Goal: Task Accomplishment & Management: Complete application form

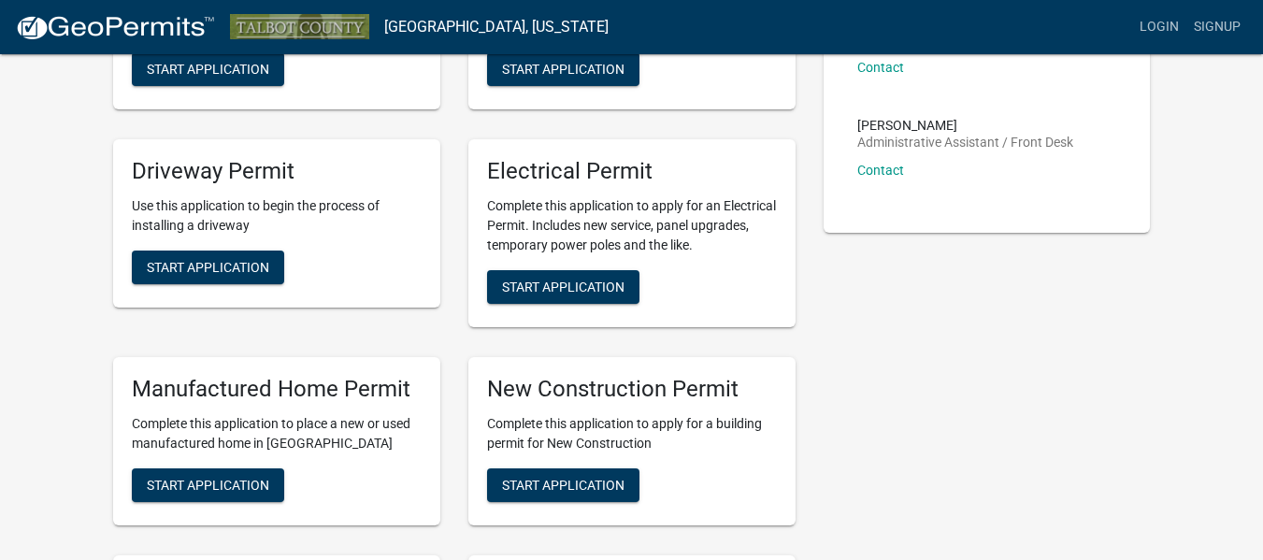
scroll to position [523, 0]
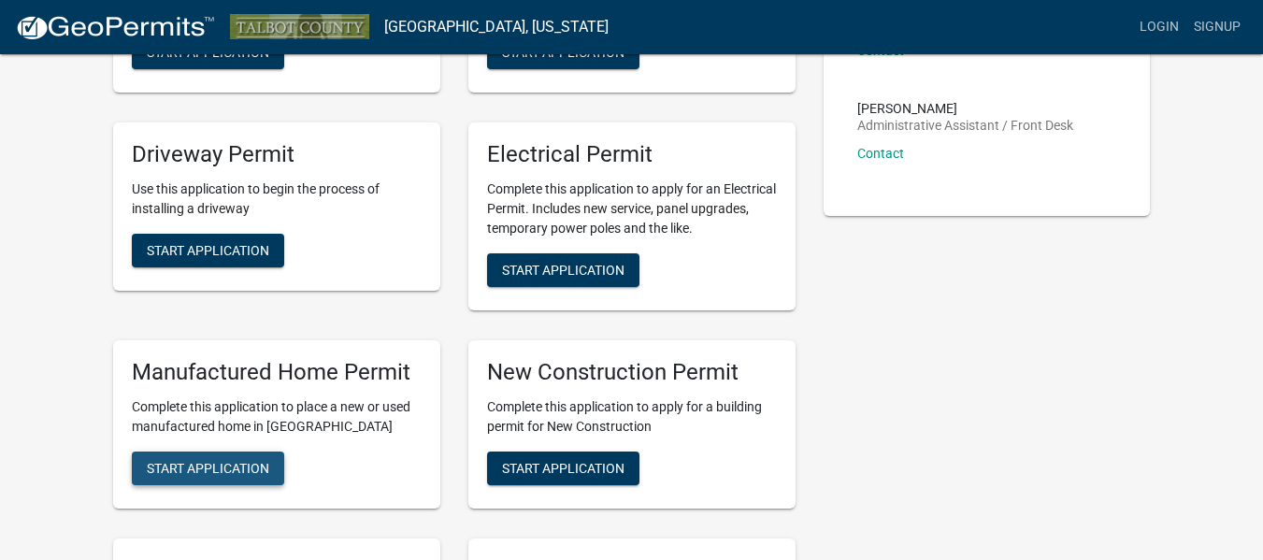
click at [221, 479] on button "Start Application" at bounding box center [208, 468] width 152 height 34
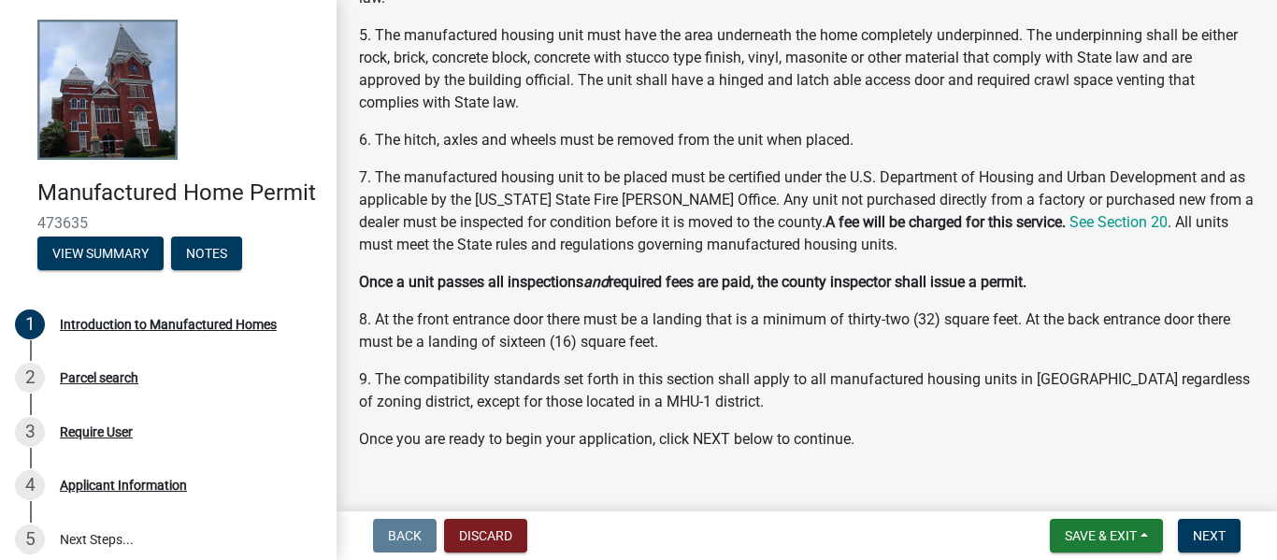
scroll to position [1008, 0]
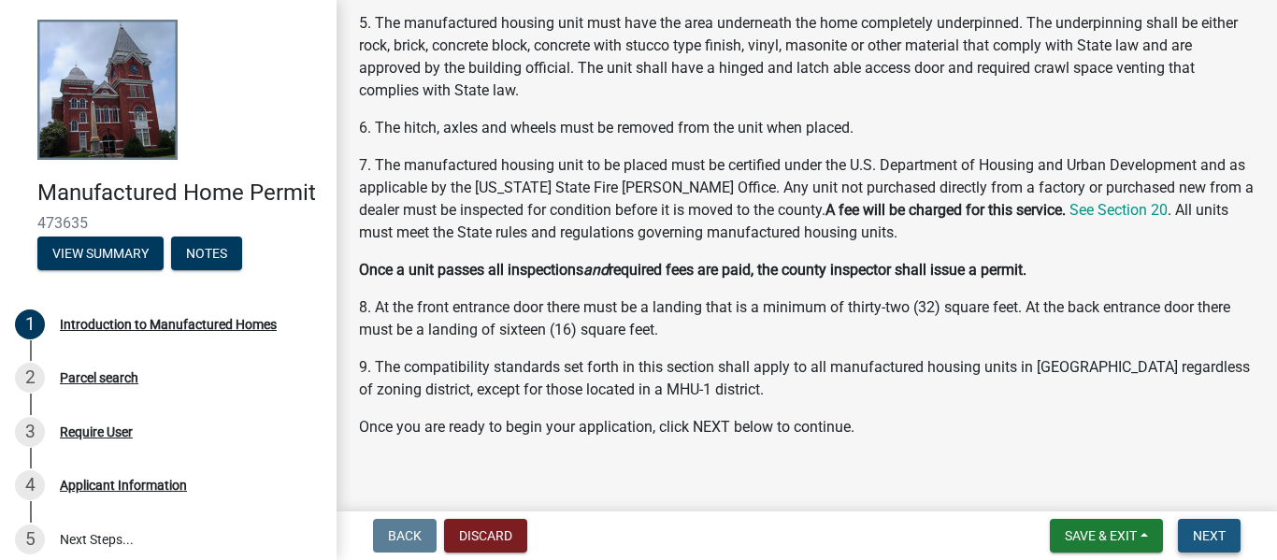
click at [1201, 537] on span "Next" at bounding box center [1209, 535] width 33 height 15
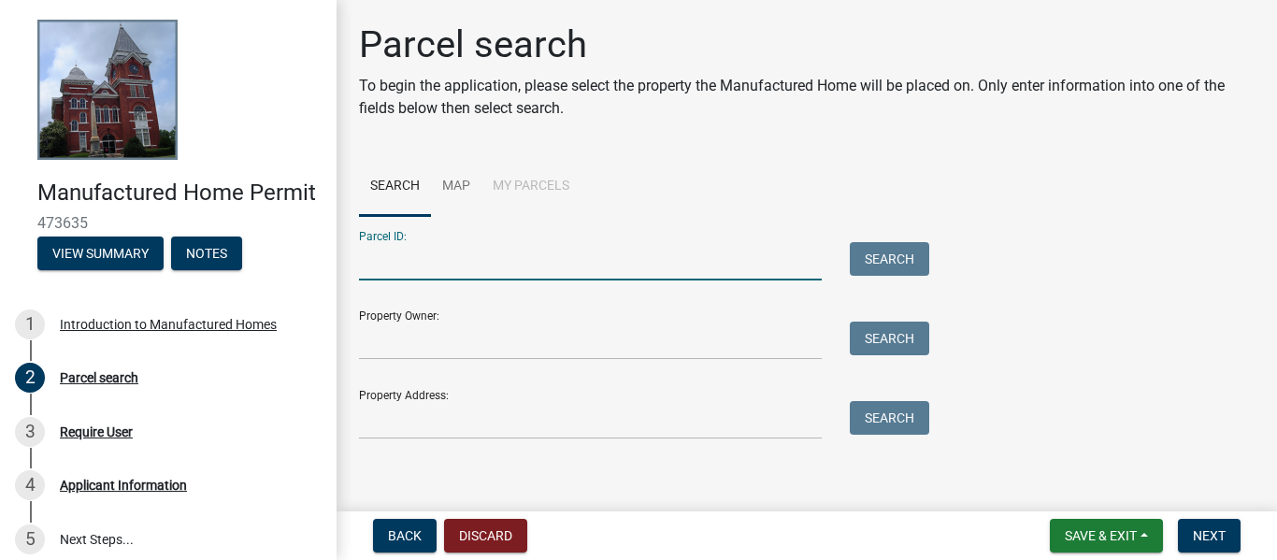
click at [626, 266] on input "Parcel ID:" at bounding box center [590, 261] width 463 height 38
type input "999 Powell Church Rd"
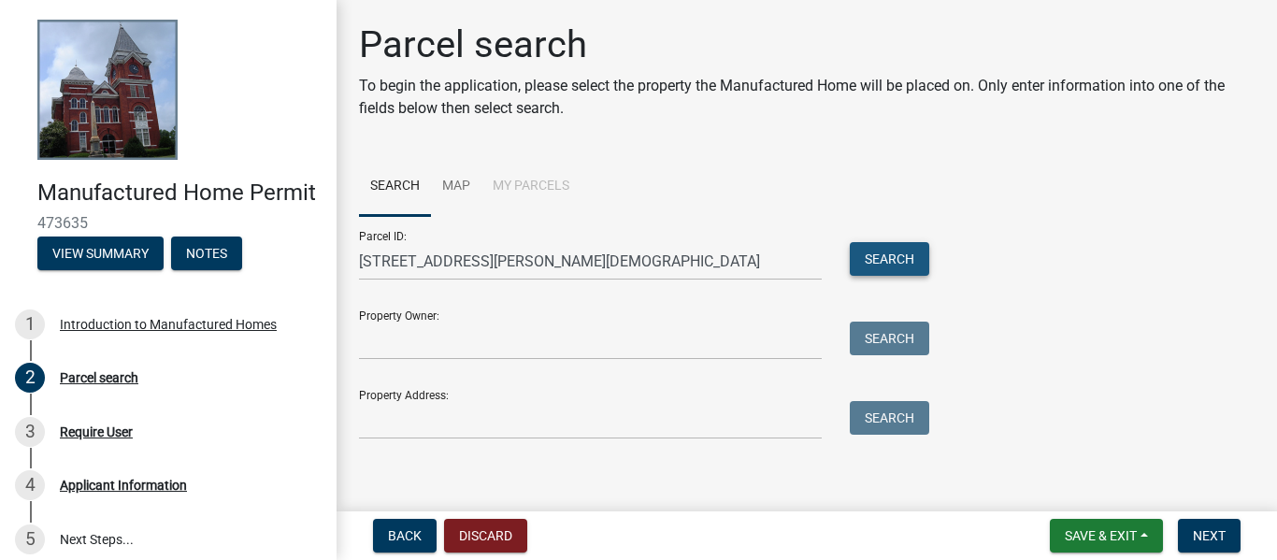
click at [870, 256] on button "Search" at bounding box center [889, 259] width 79 height 34
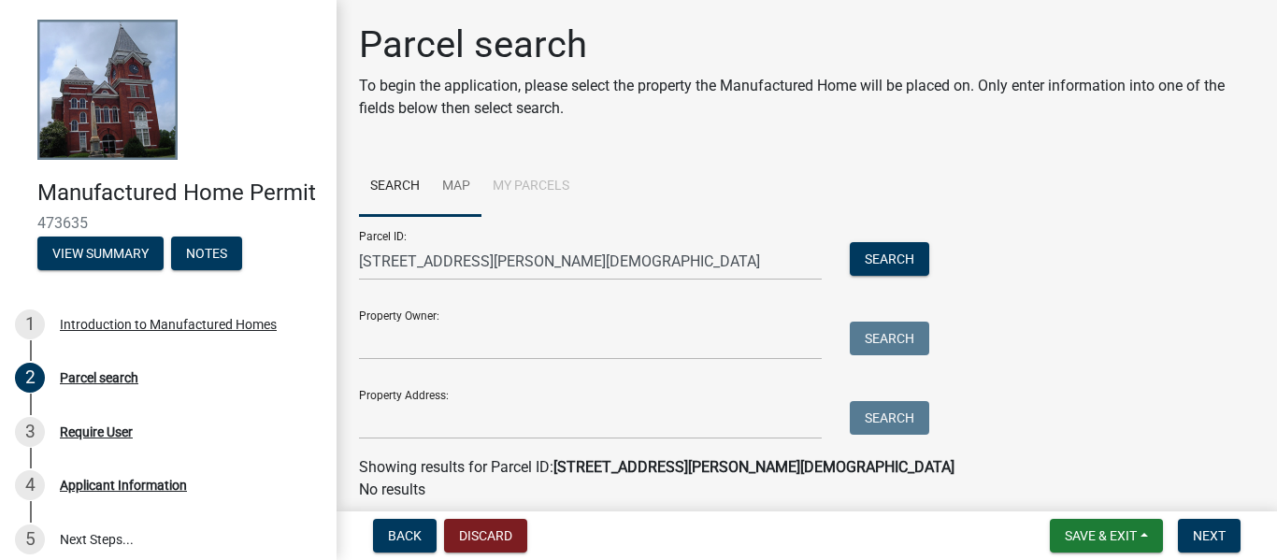
click at [465, 184] on link "Map" at bounding box center [456, 187] width 50 height 60
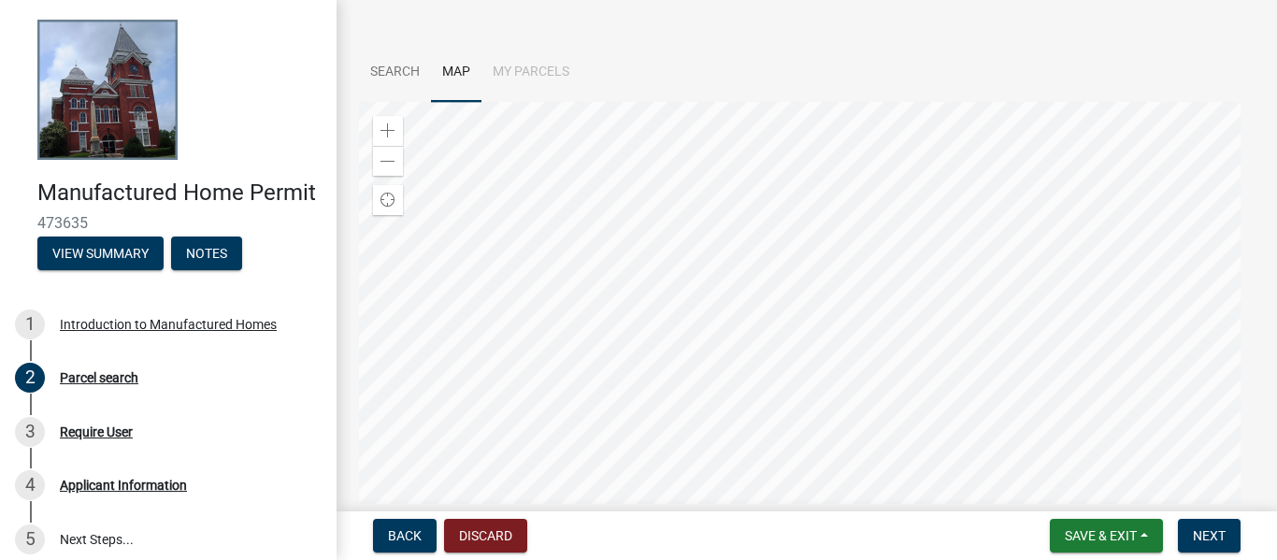
scroll to position [122, 0]
click at [833, 304] on div at bounding box center [806, 326] width 895 height 467
click at [415, 532] on span "Back" at bounding box center [405, 535] width 34 height 15
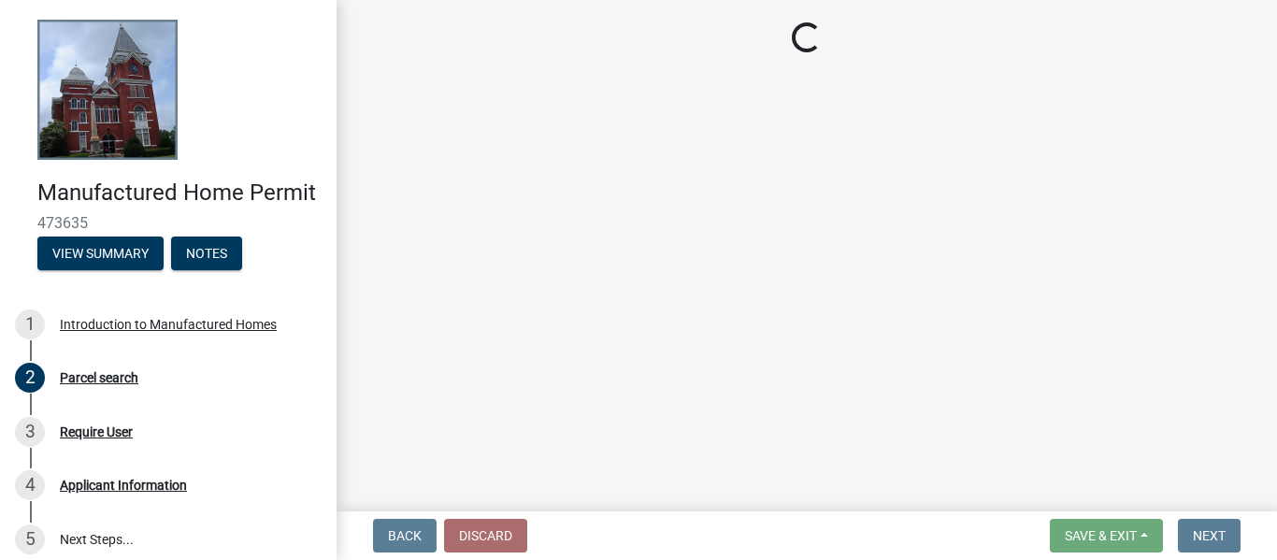
scroll to position [0, 0]
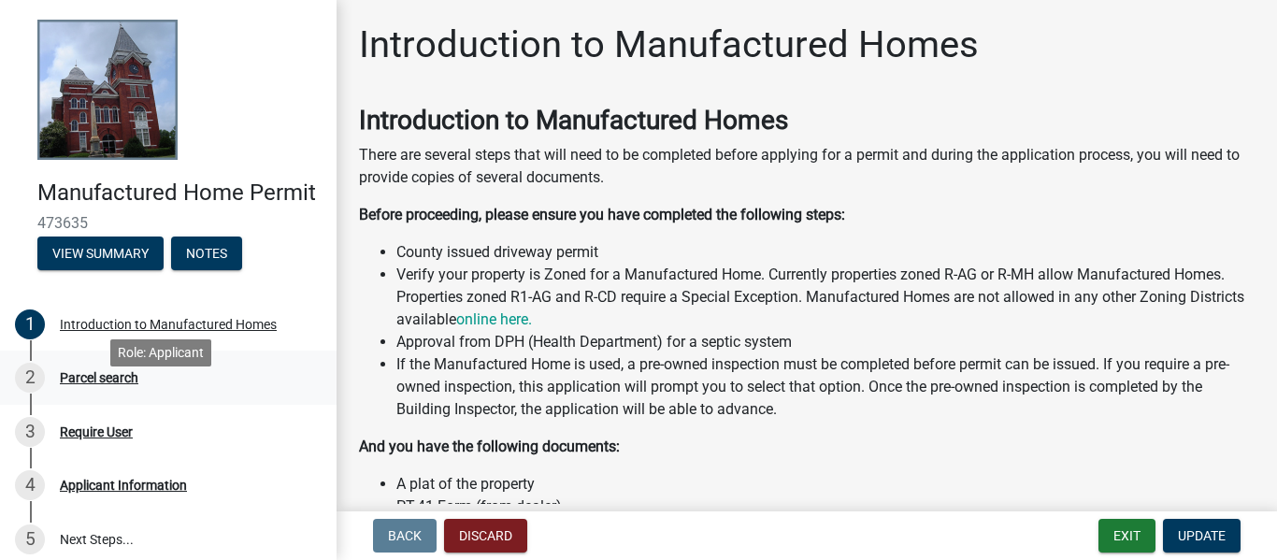
click at [115, 384] on div "Parcel search" at bounding box center [99, 377] width 79 height 13
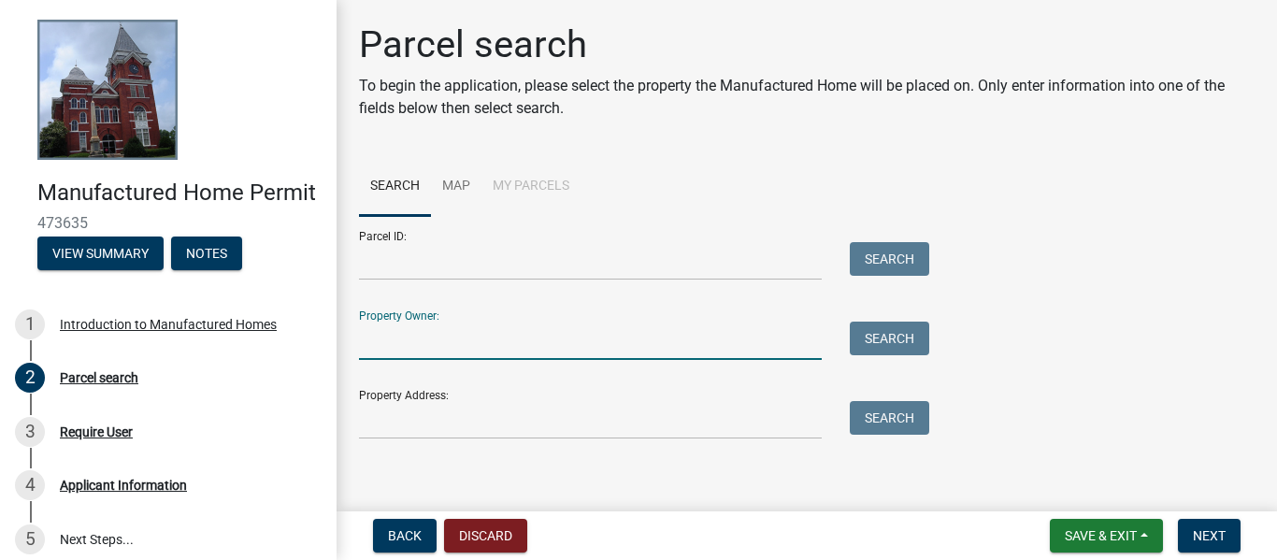
click at [543, 341] on input "Property Owner:" at bounding box center [590, 341] width 463 height 38
type input "Calvin Passmore"
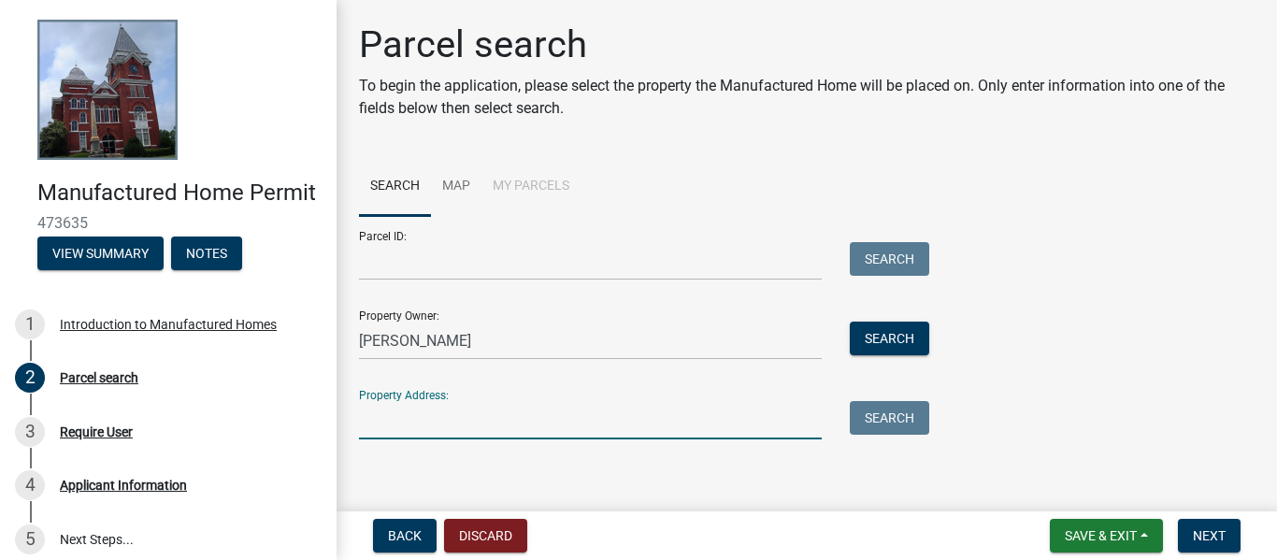
click at [484, 423] on input "Property Address:" at bounding box center [590, 420] width 463 height 38
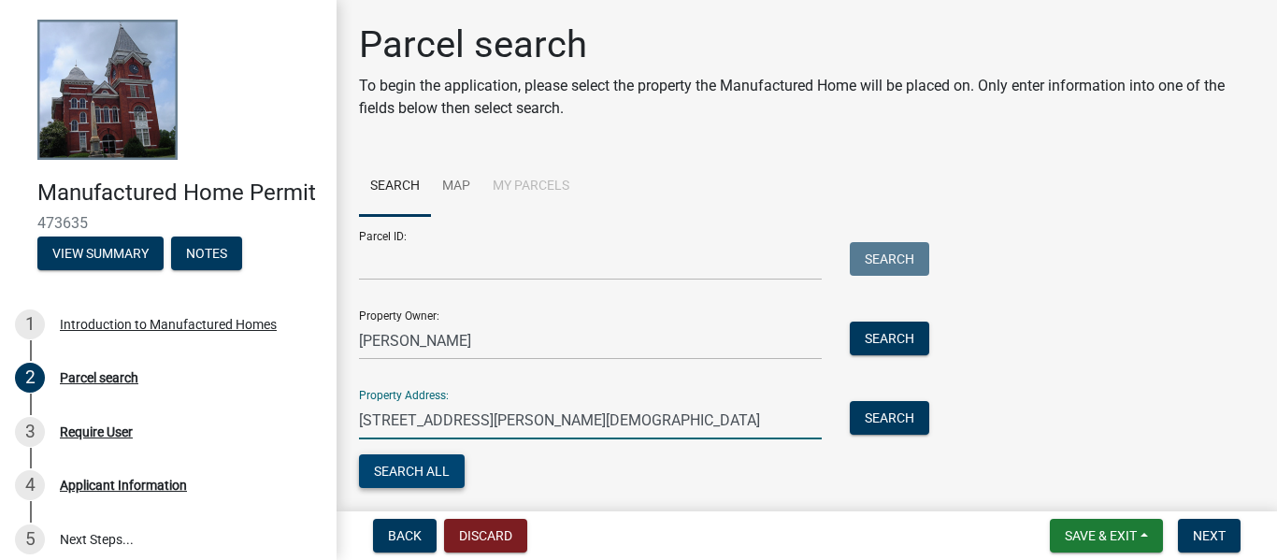
type input "999 Powell Church Rd"
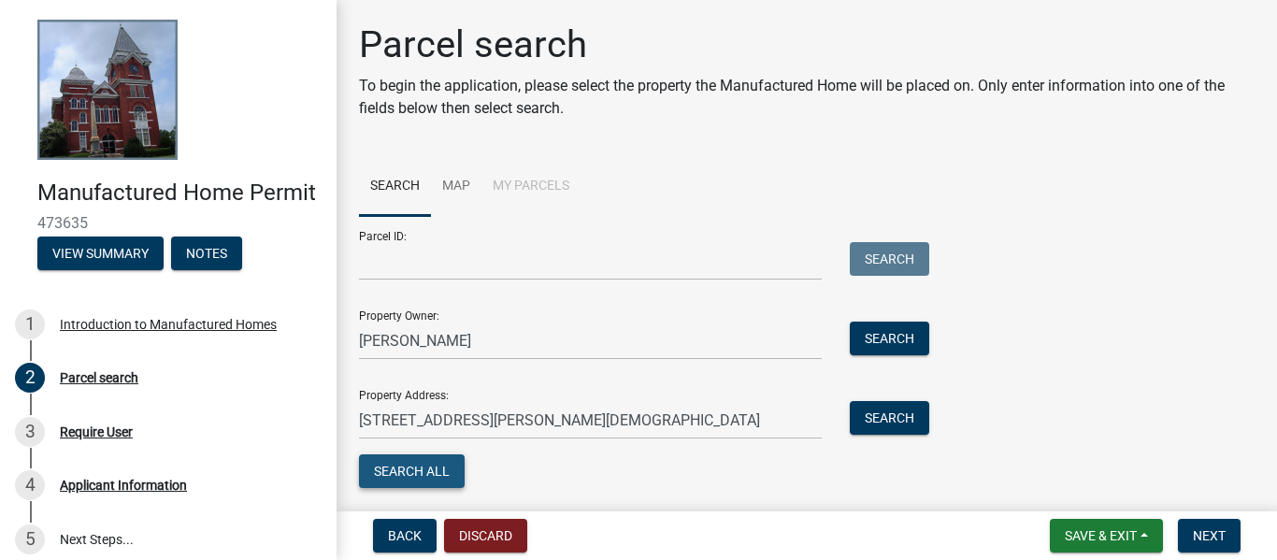
click at [442, 474] on button "Search All" at bounding box center [412, 471] width 106 height 34
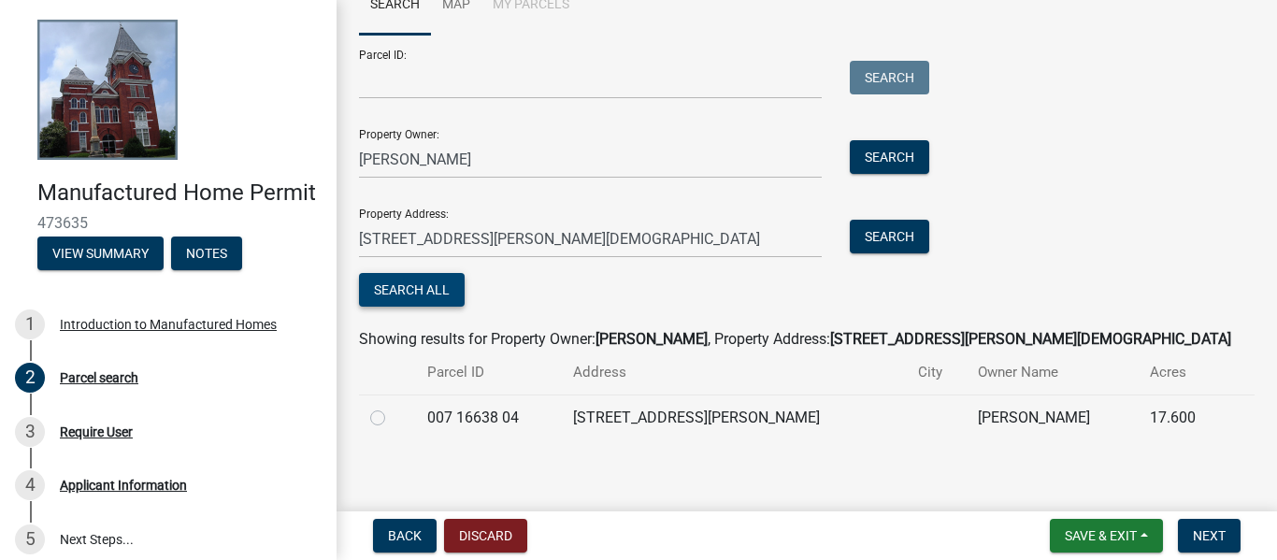
scroll to position [191, 0]
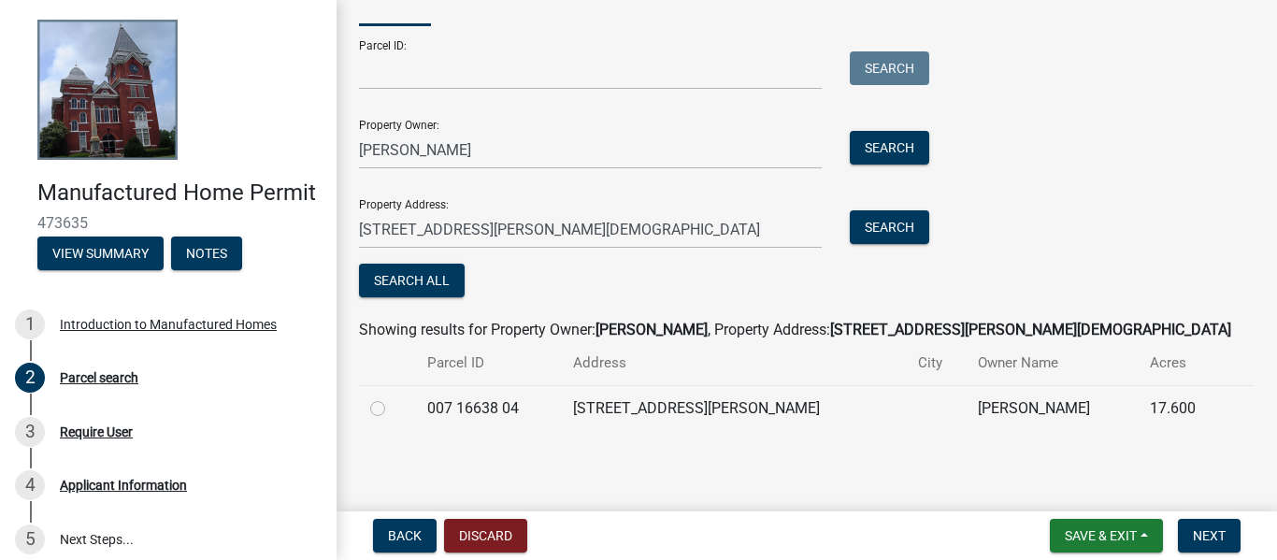
click at [393, 397] on label at bounding box center [393, 397] width 0 height 0
click at [393, 407] on 04 "radio" at bounding box center [399, 403] width 12 height 12
radio 04 "true"
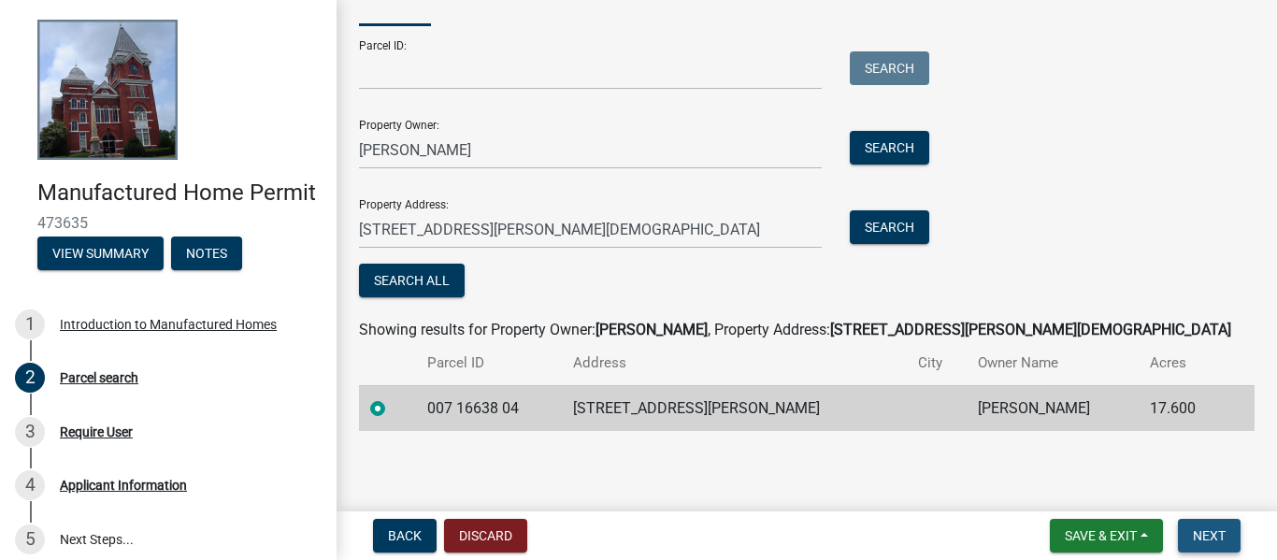
click at [1222, 535] on span "Next" at bounding box center [1209, 535] width 33 height 15
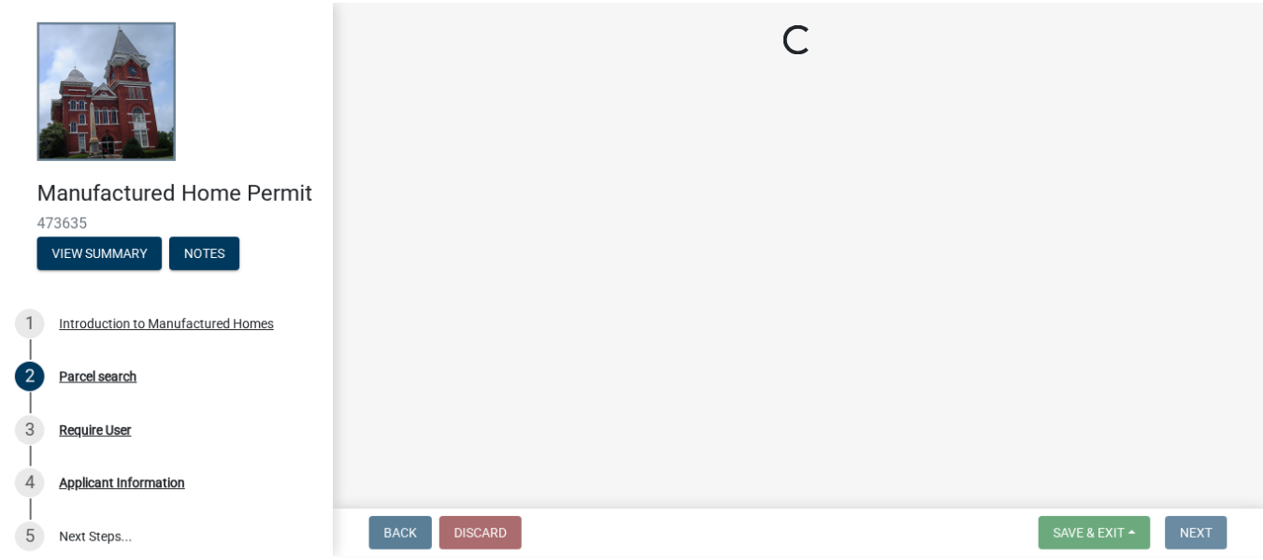
scroll to position [0, 0]
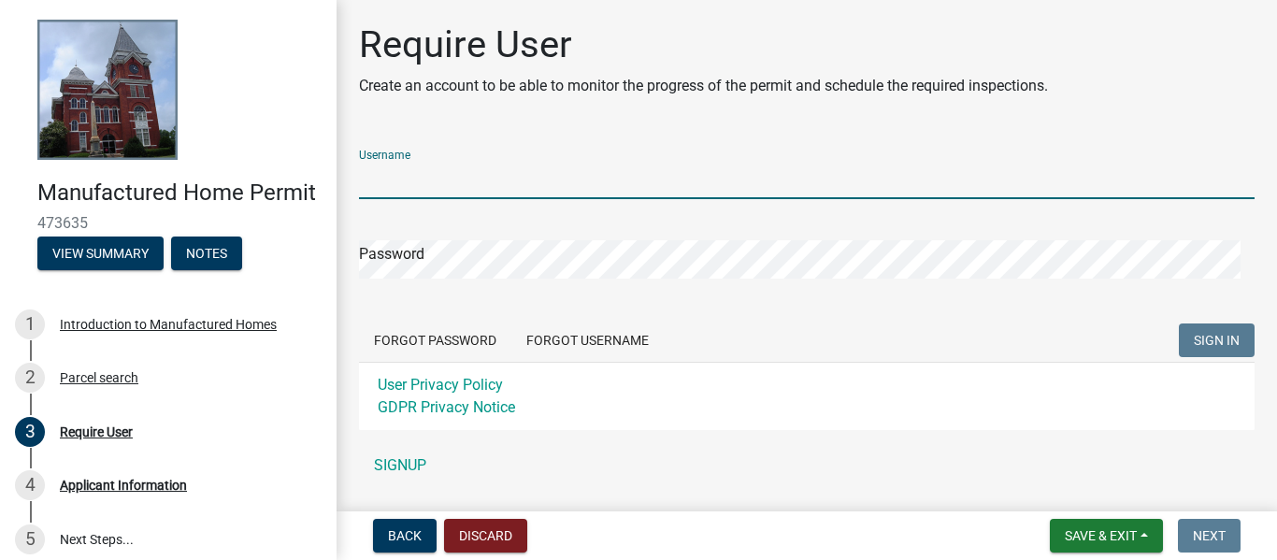
click at [568, 183] on input "Username" at bounding box center [806, 180] width 895 height 38
type input "[EMAIL_ADDRESS][DOMAIN_NAME]"
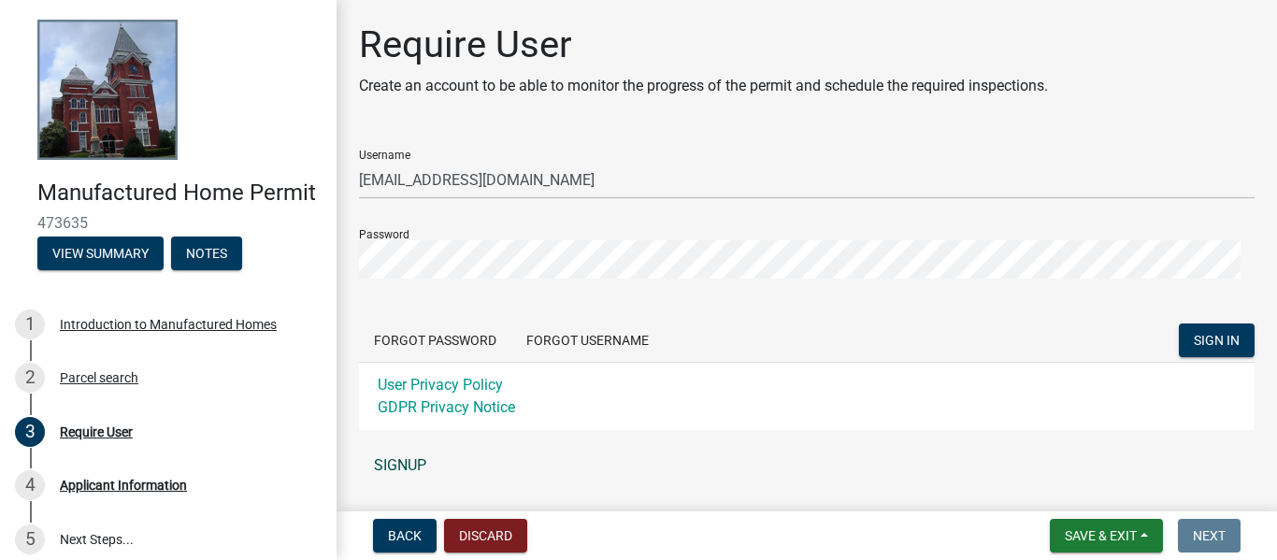
click at [396, 469] on link "SIGNUP" at bounding box center [806, 465] width 895 height 37
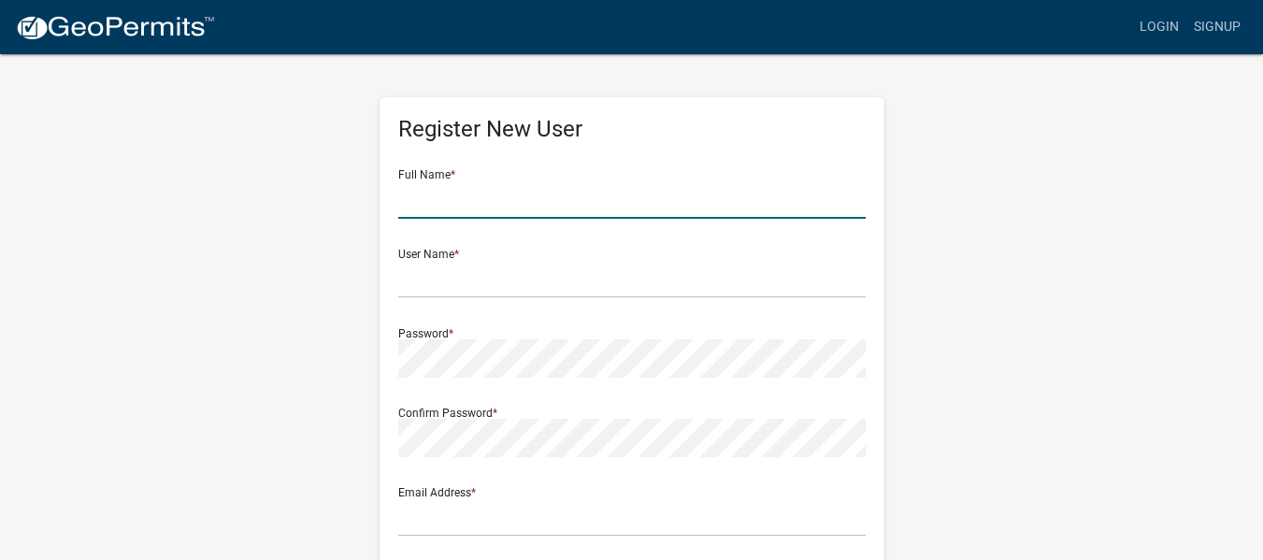
click at [479, 195] on input "text" at bounding box center [631, 199] width 467 height 38
type input "Michelle"
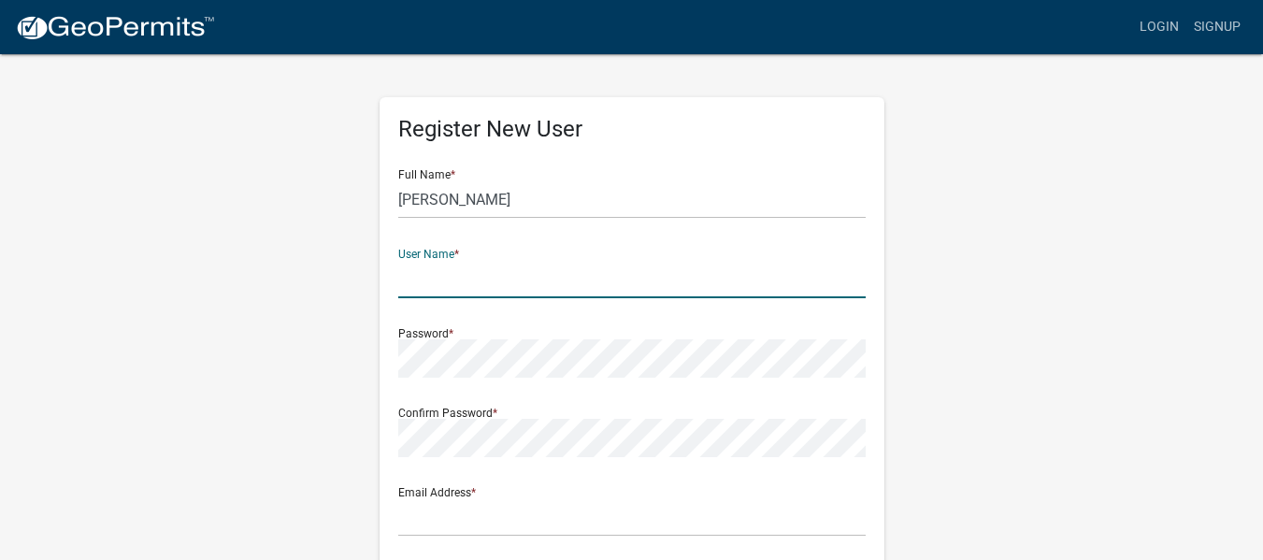
type input "P"
type input "[EMAIL_ADDRESS][DOMAIN_NAME]"
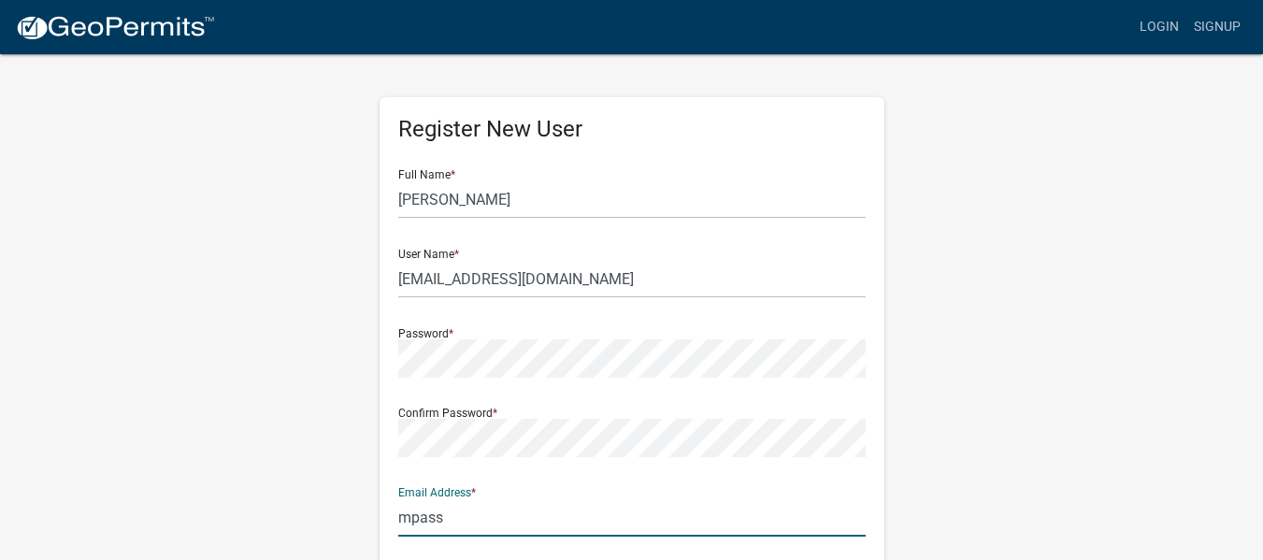
type input "[EMAIL_ADDRESS][DOMAIN_NAME]"
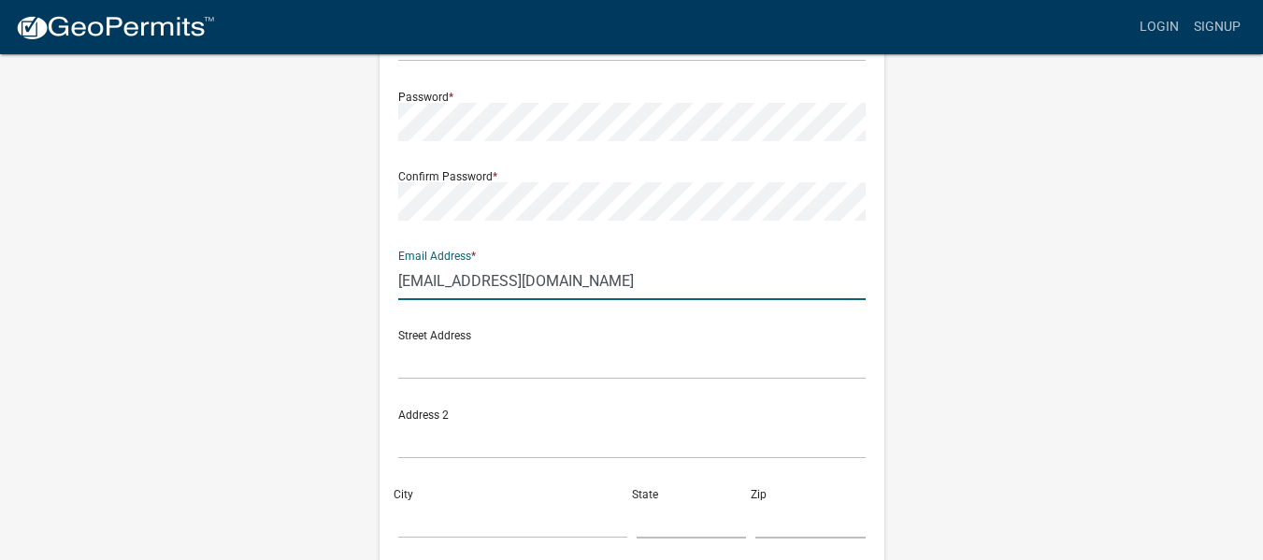
scroll to position [274, 0]
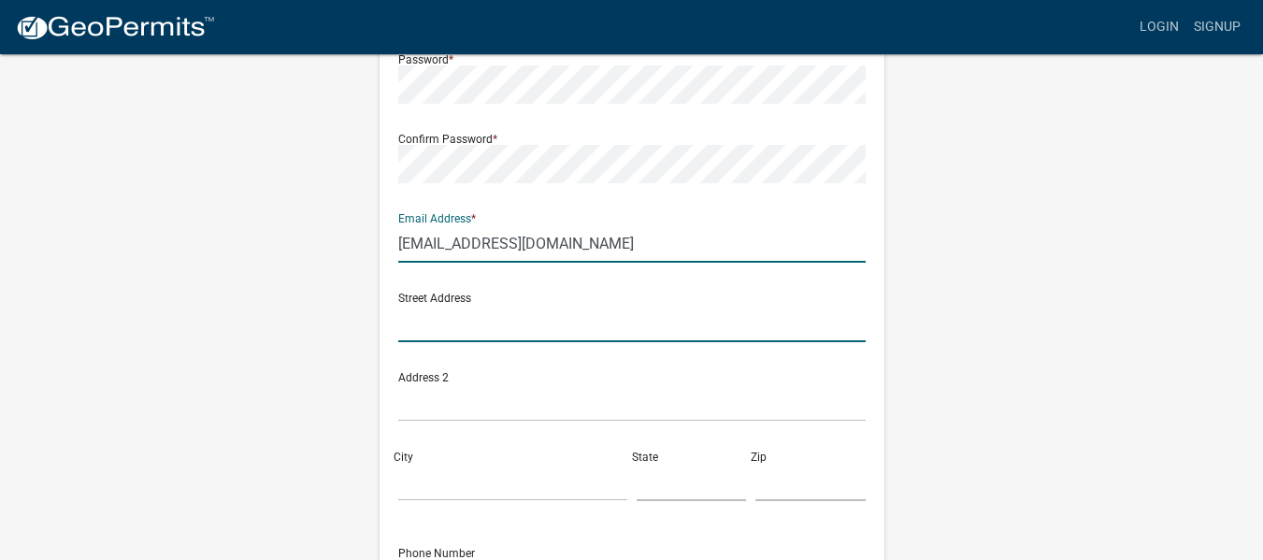
click at [551, 315] on input "text" at bounding box center [631, 323] width 467 height 38
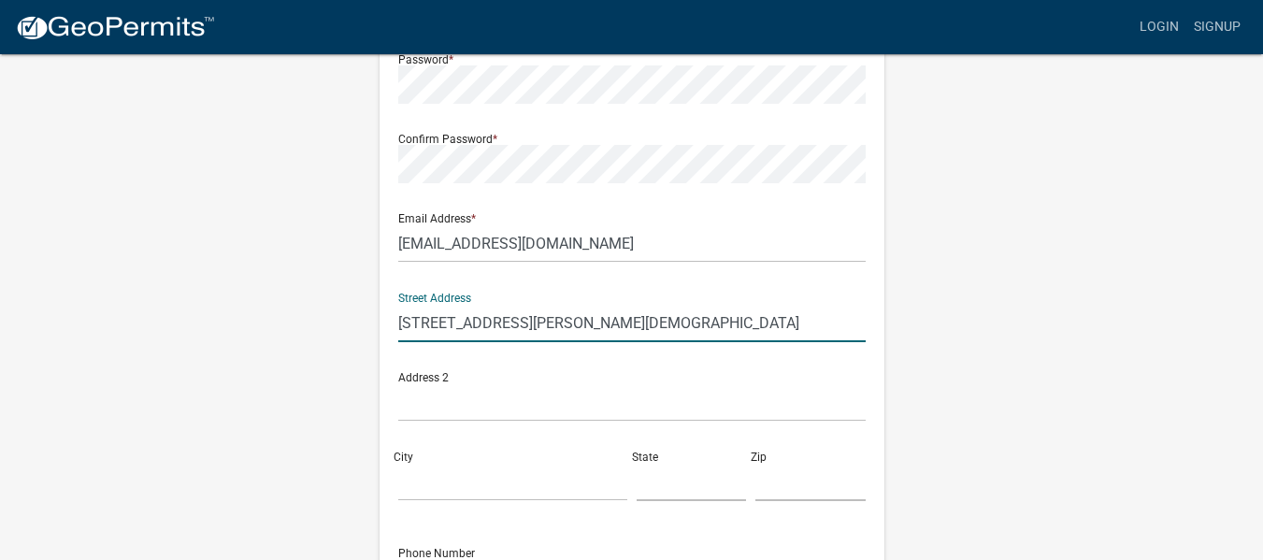
type input "999 Powell Church Rd"
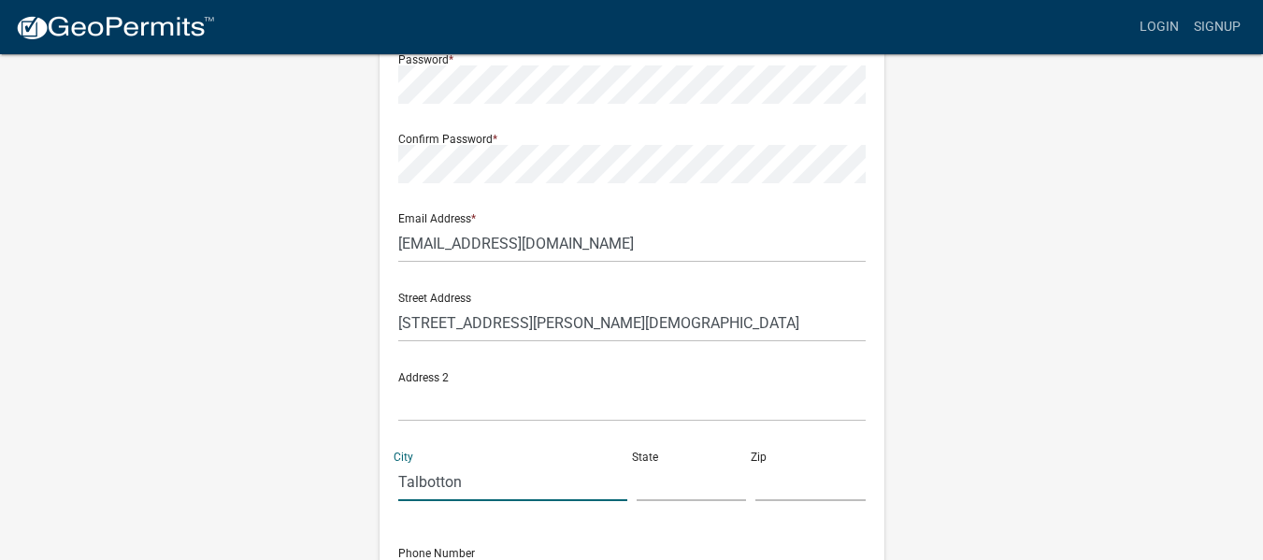
type input "Talbotton"
type input "GA"
type input "2"
type input "31827"
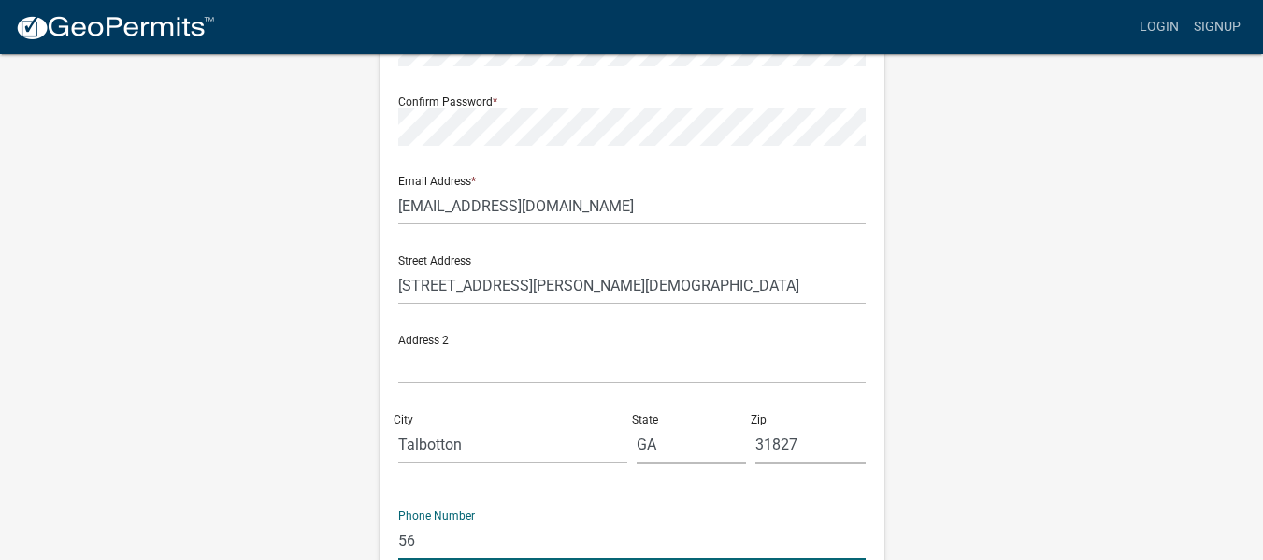
type input "5"
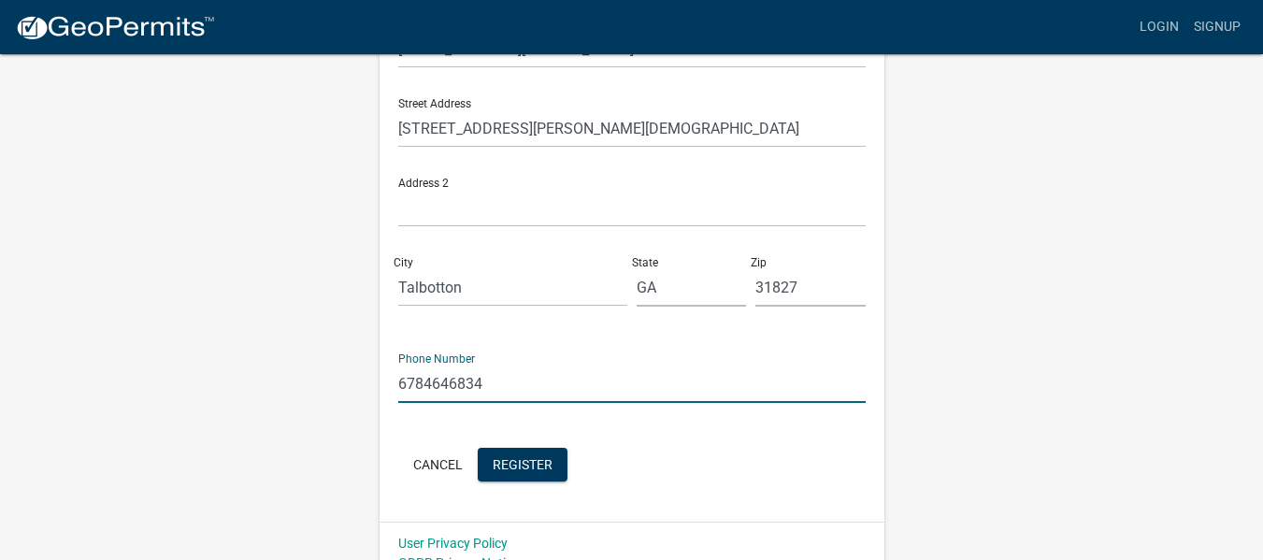
scroll to position [493, 0]
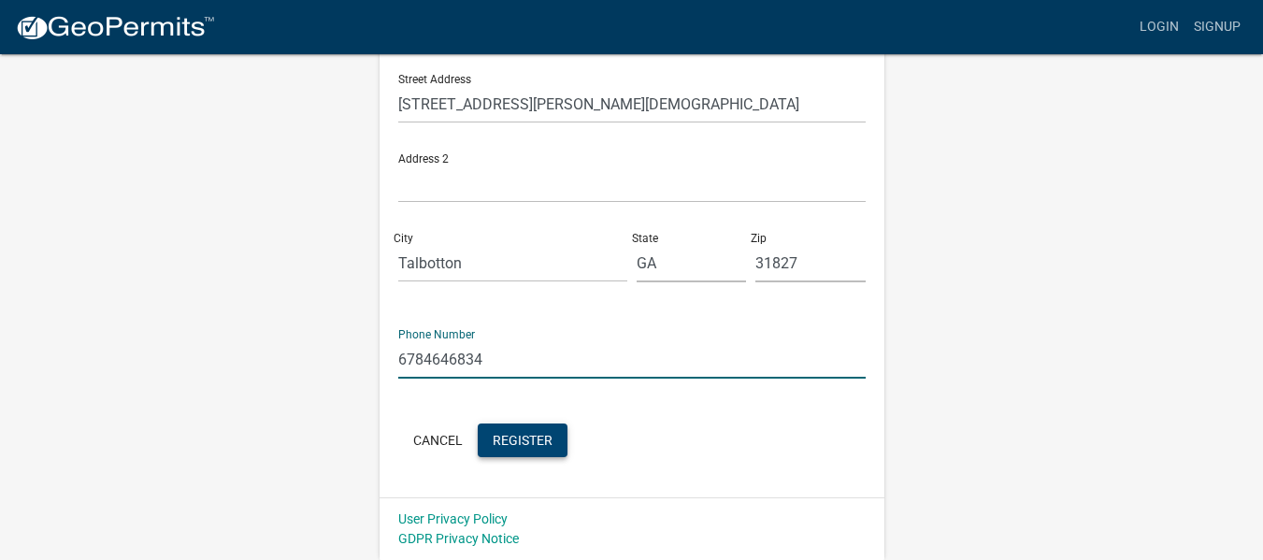
type input "6784646834"
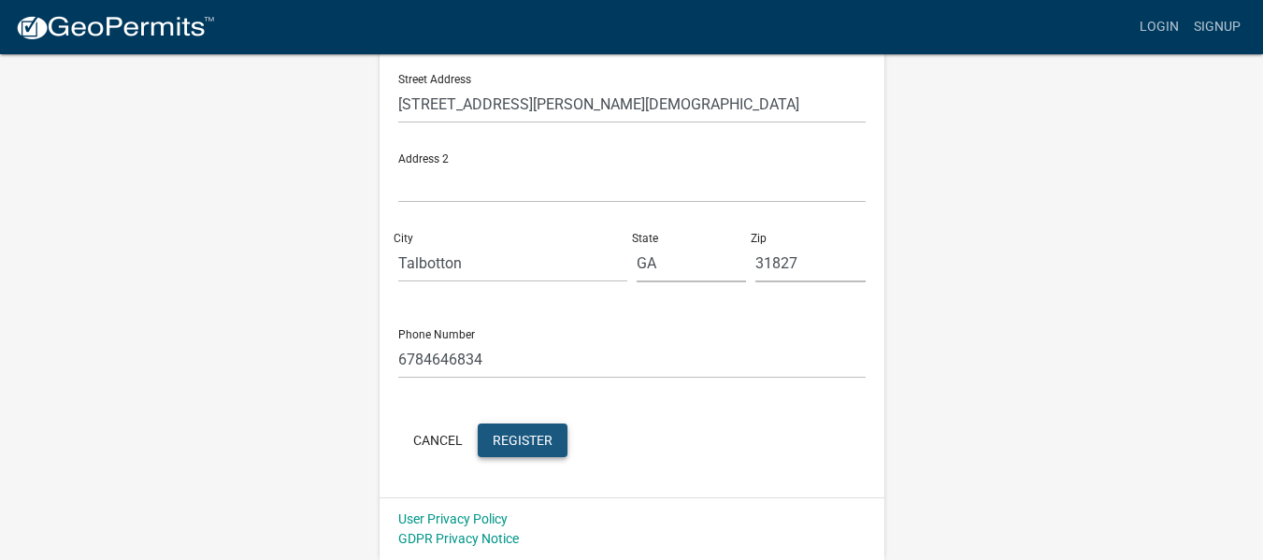
click at [503, 435] on span "Register" at bounding box center [523, 439] width 60 height 15
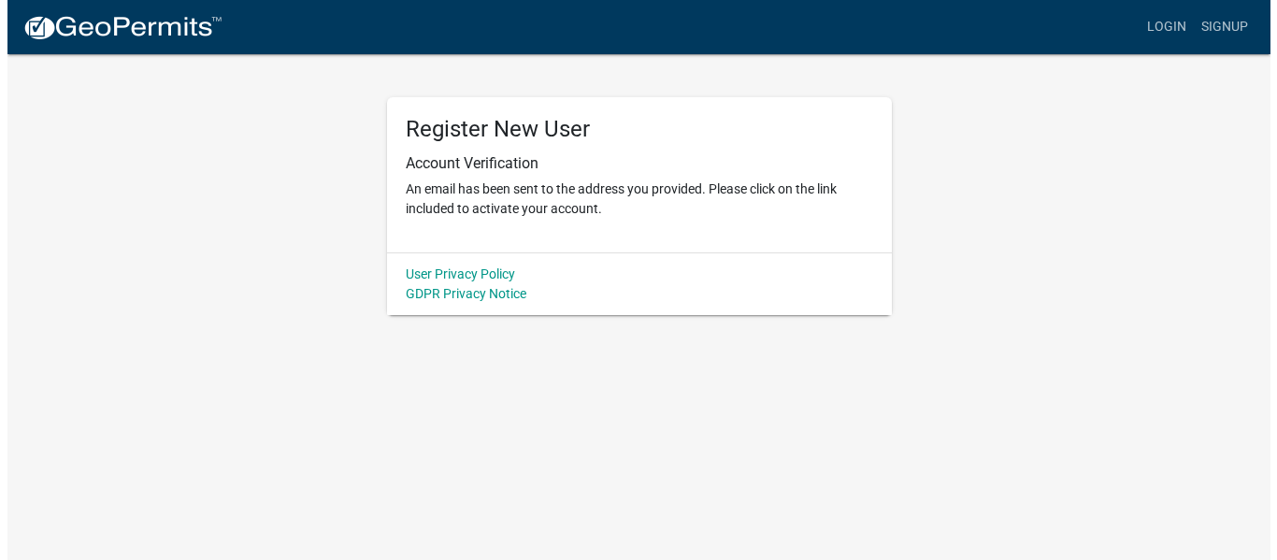
scroll to position [0, 0]
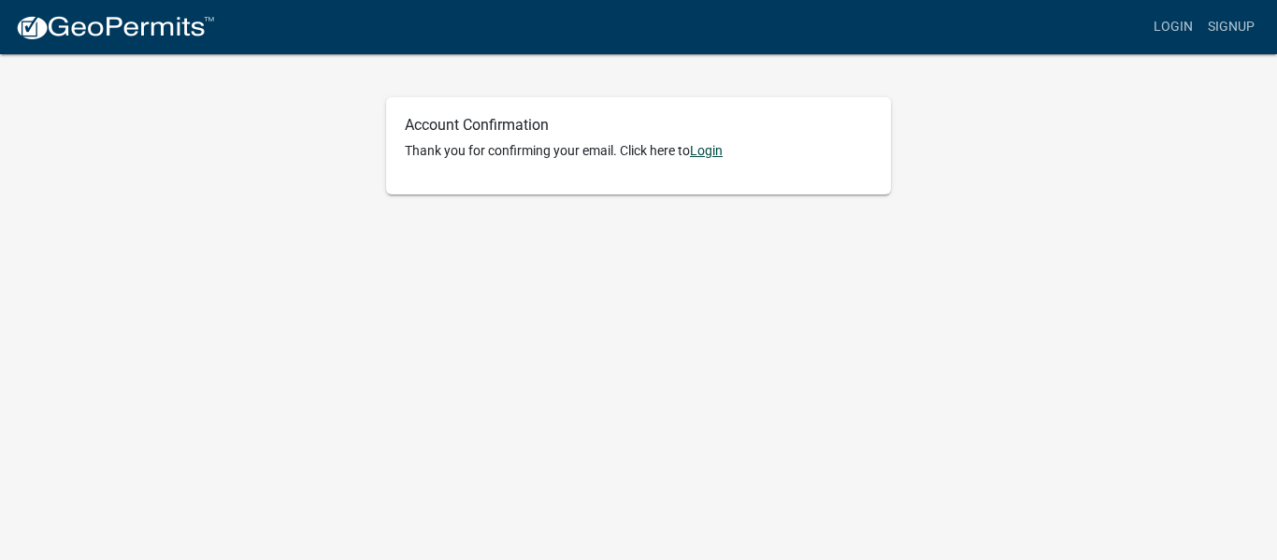
click at [722, 153] on link "Login" at bounding box center [706, 150] width 33 height 15
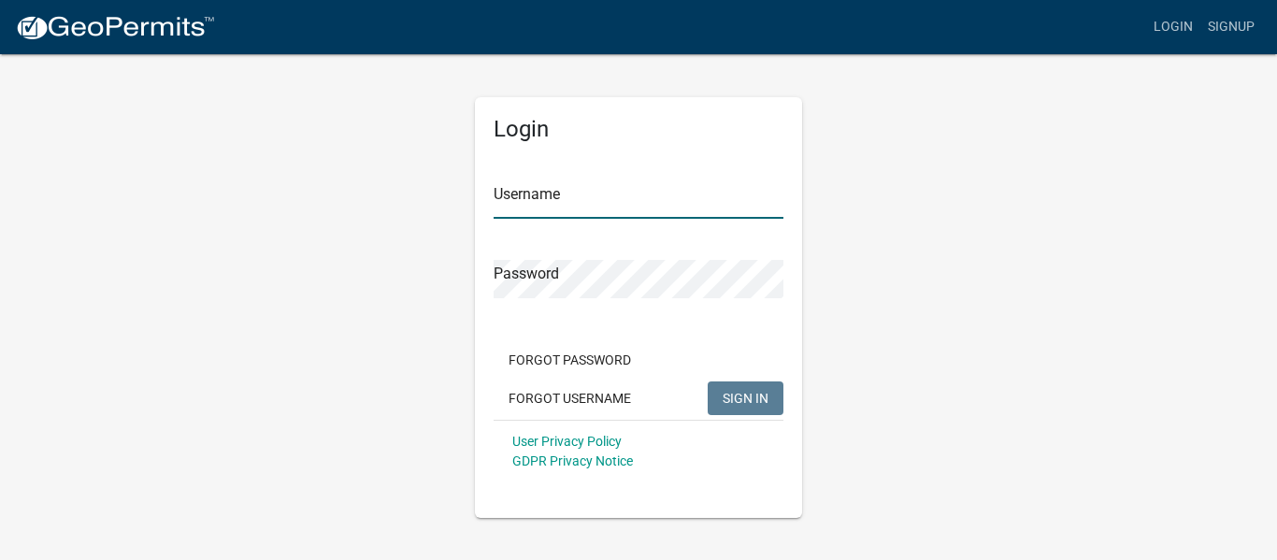
type input "[EMAIL_ADDRESS][DOMAIN_NAME]"
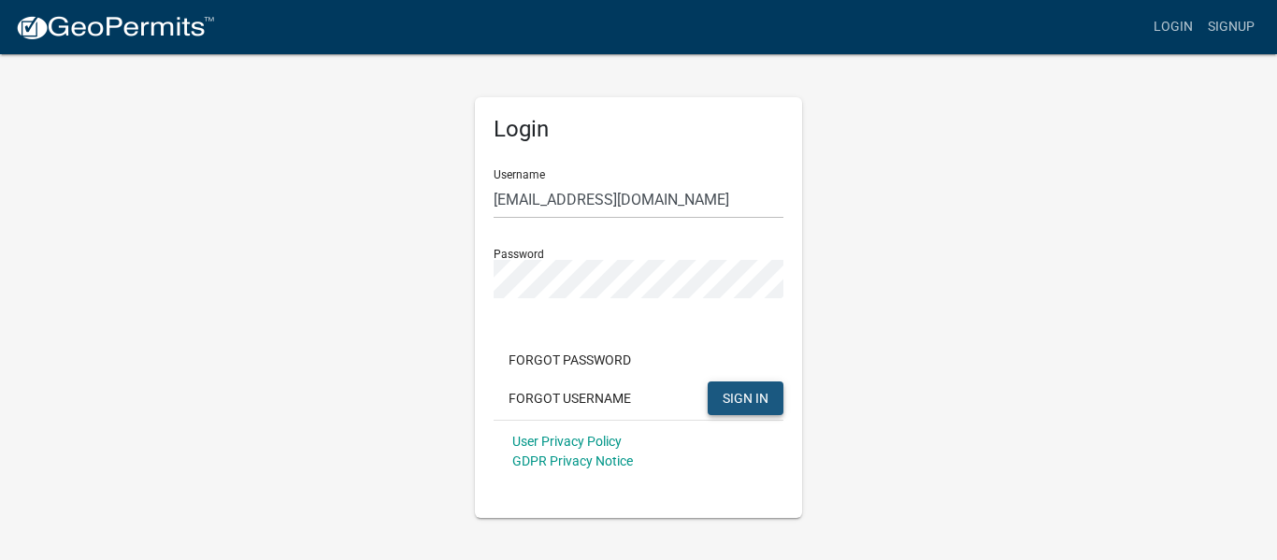
click at [751, 399] on span "SIGN IN" at bounding box center [745, 397] width 46 height 15
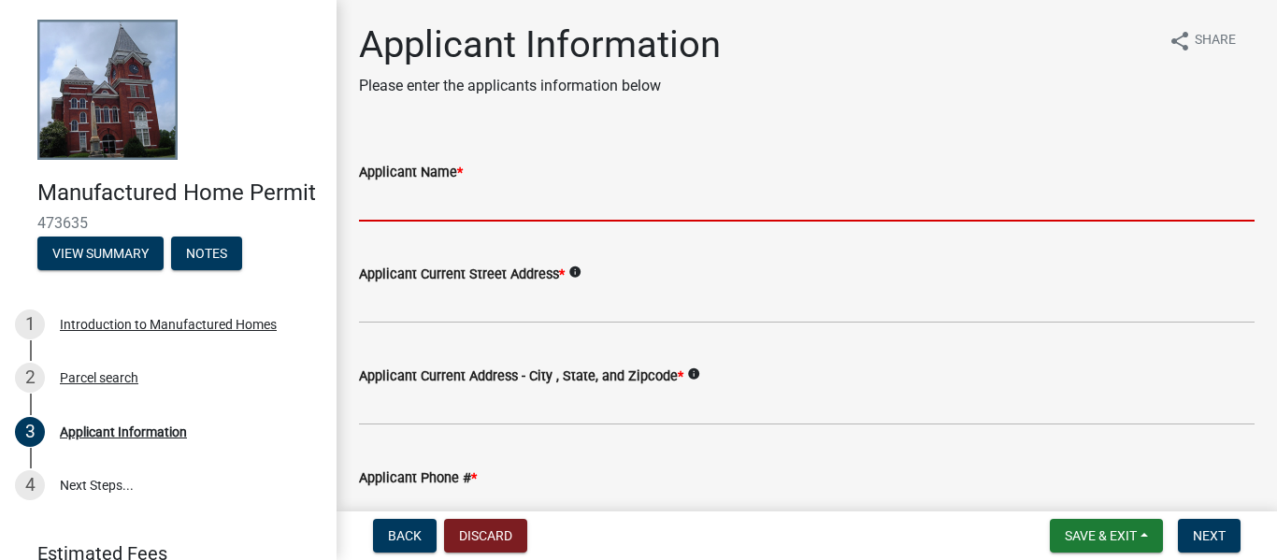
click at [529, 217] on input "Applicant Name *" at bounding box center [806, 202] width 895 height 38
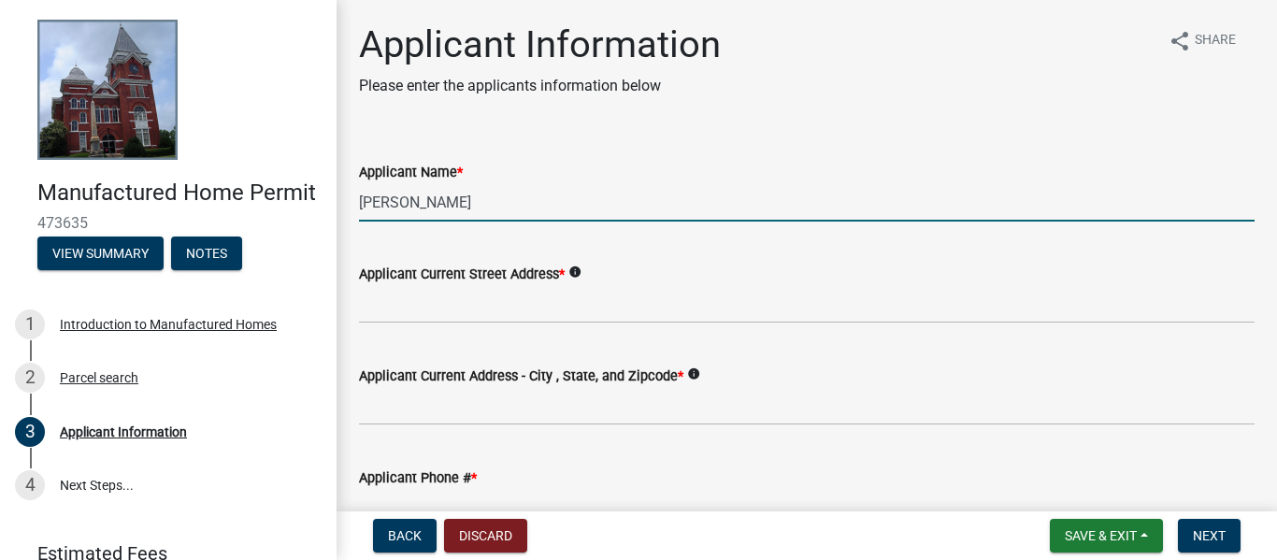
type input "[PERSON_NAME]"
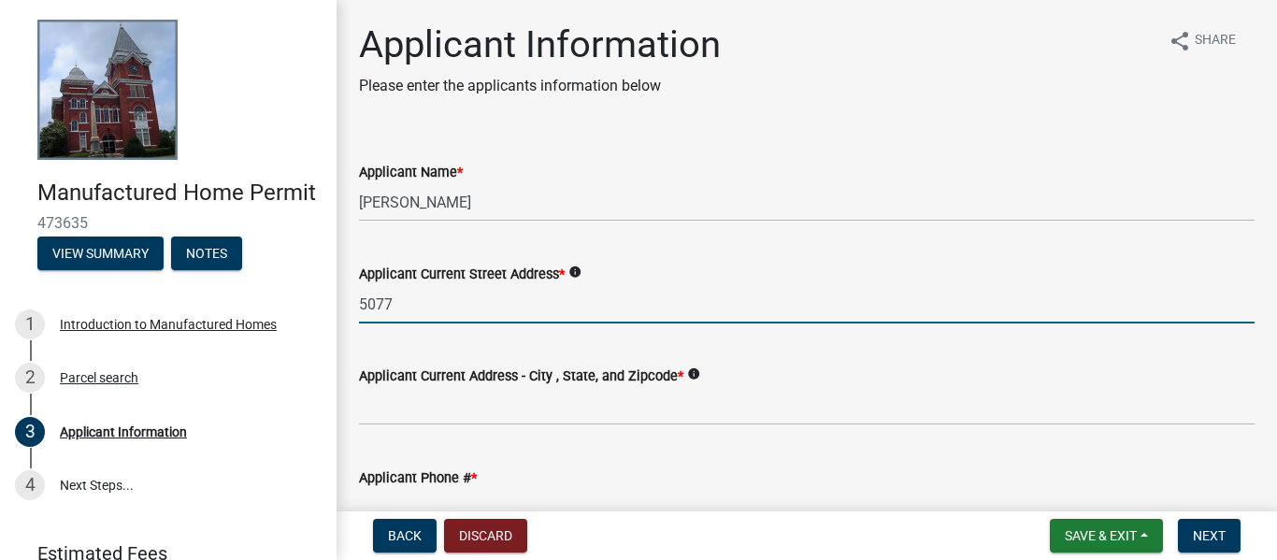
type input "5077 Powell Church Rd"
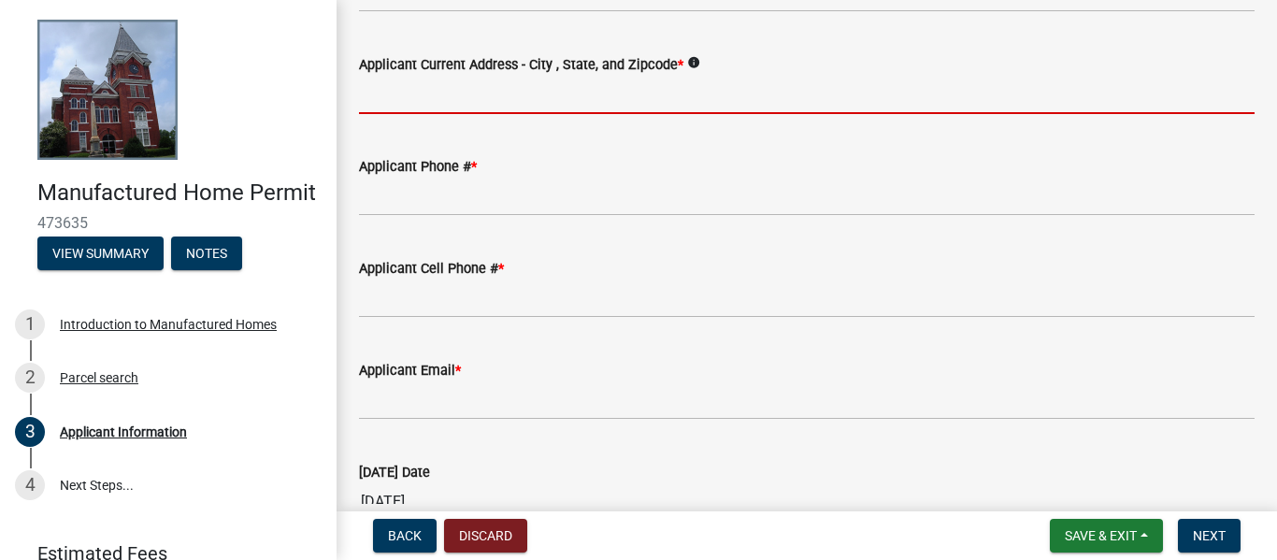
scroll to position [320, 0]
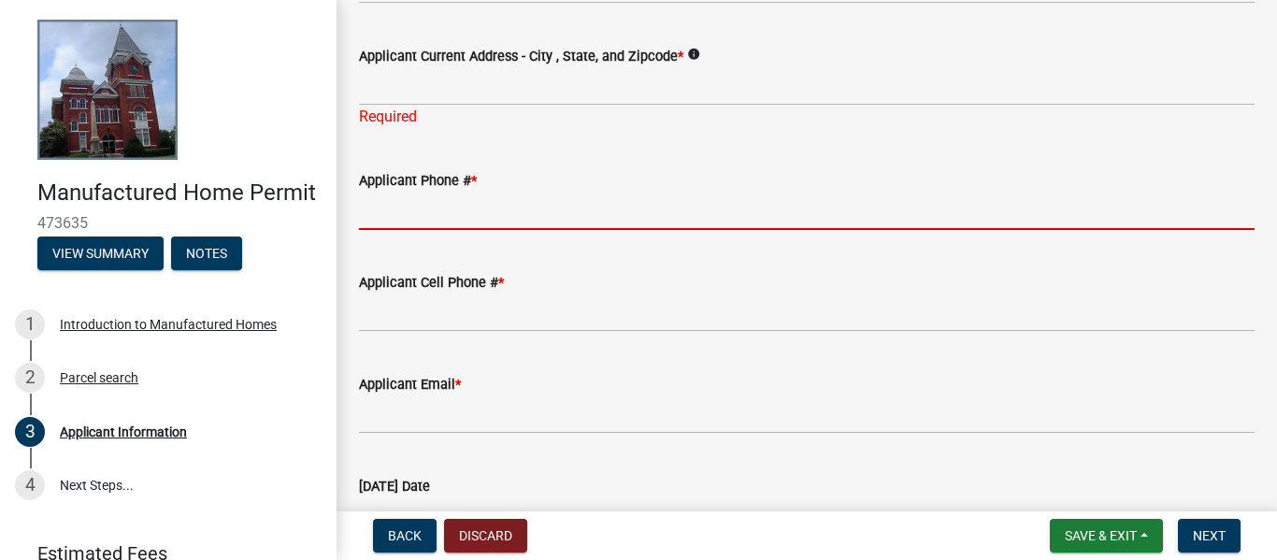
click at [550, 200] on input "Applicant Phone # *" at bounding box center [806, 211] width 895 height 38
type input "6784646834"
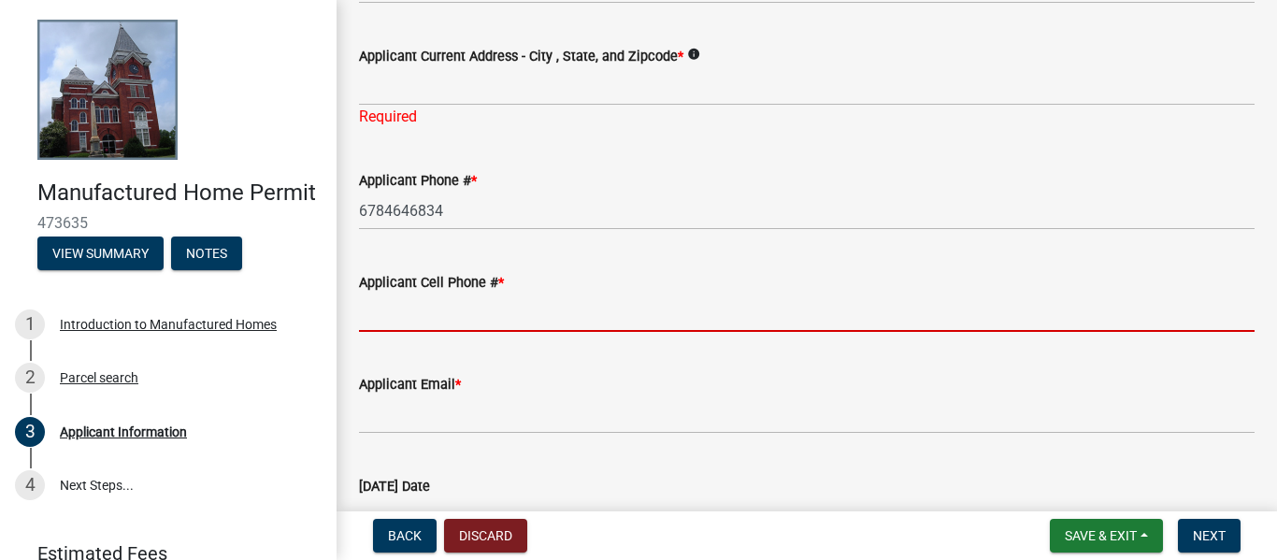
click at [536, 318] on input "Applicant Cell Phone # *" at bounding box center [806, 312] width 895 height 38
type input "6784646834"
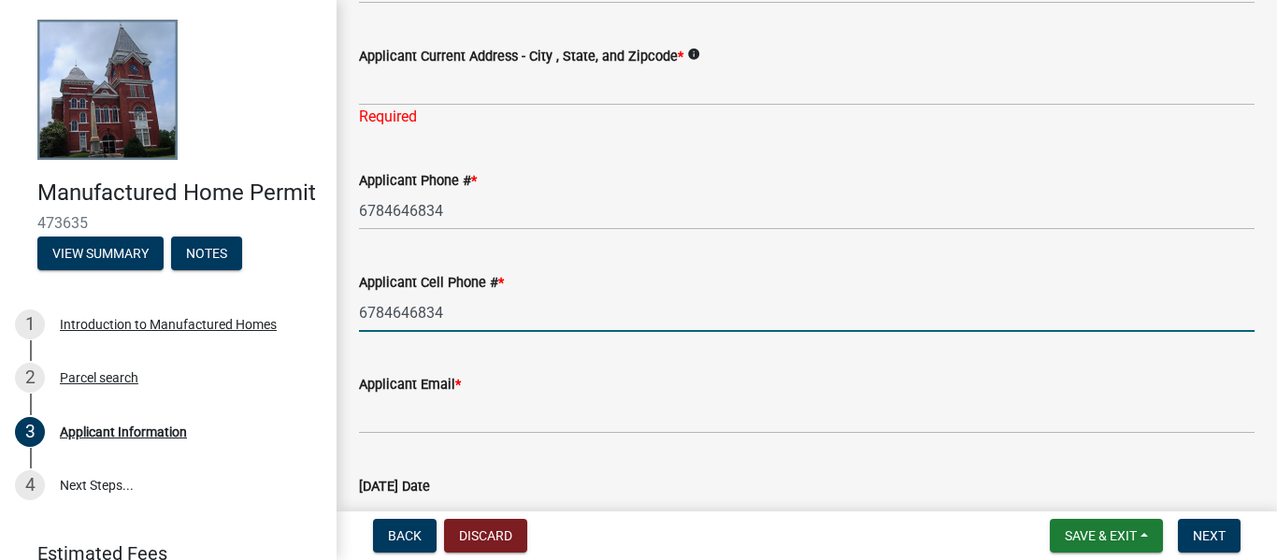
click at [494, 434] on wm-data-entity-input "Applicant Email *" at bounding box center [806, 398] width 895 height 102
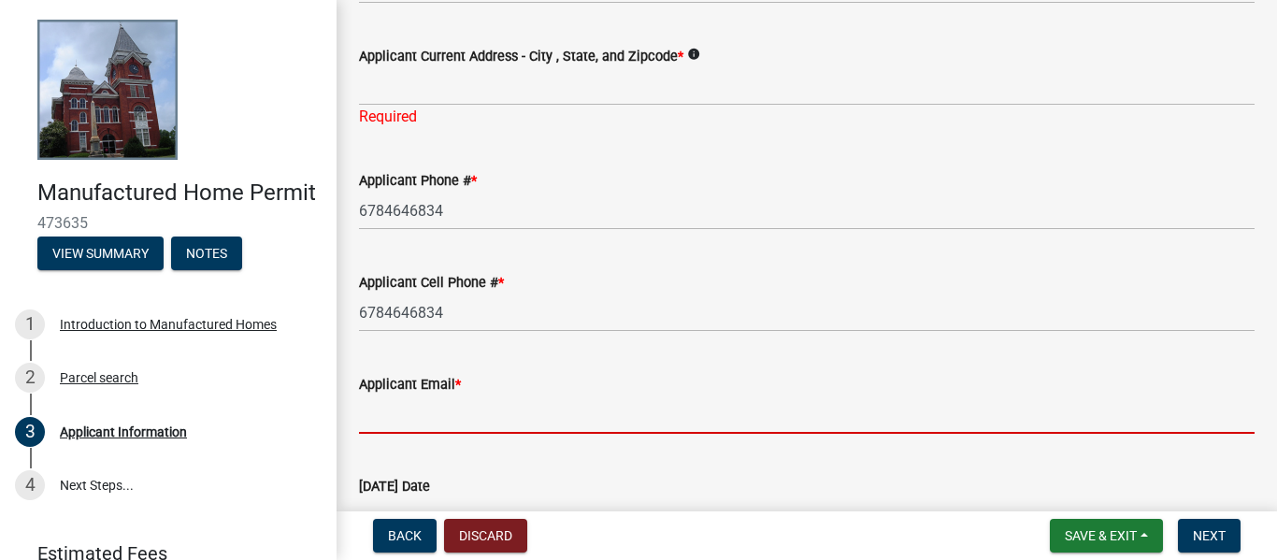
click at [494, 425] on input "Applicant Email *" at bounding box center [806, 414] width 895 height 38
type input "[EMAIL_ADDRESS][DOMAIN_NAME]"
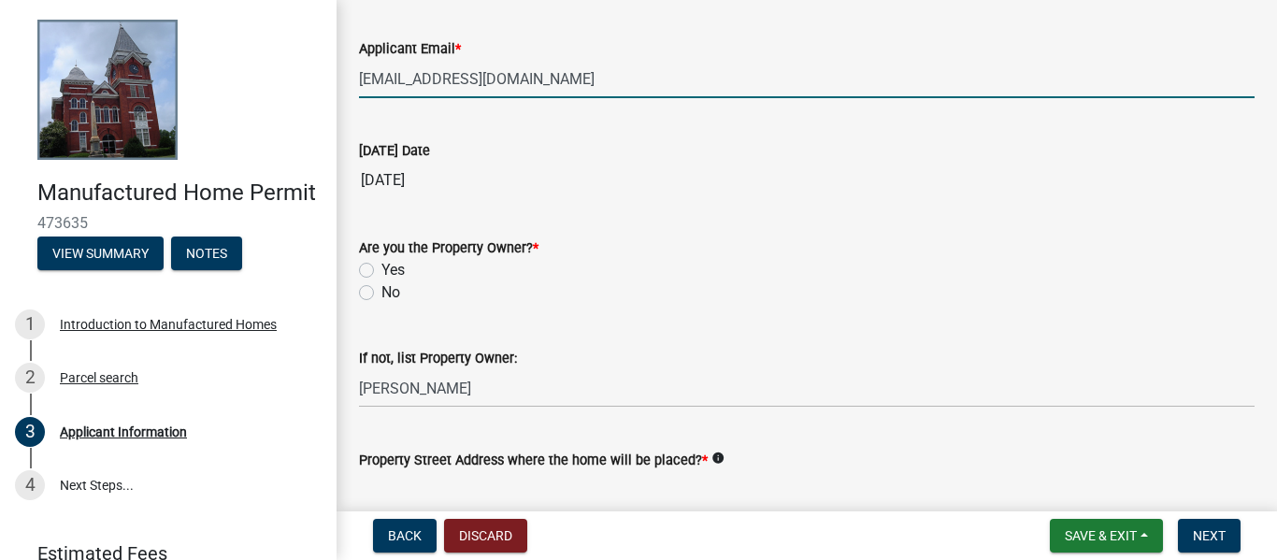
scroll to position [659, 0]
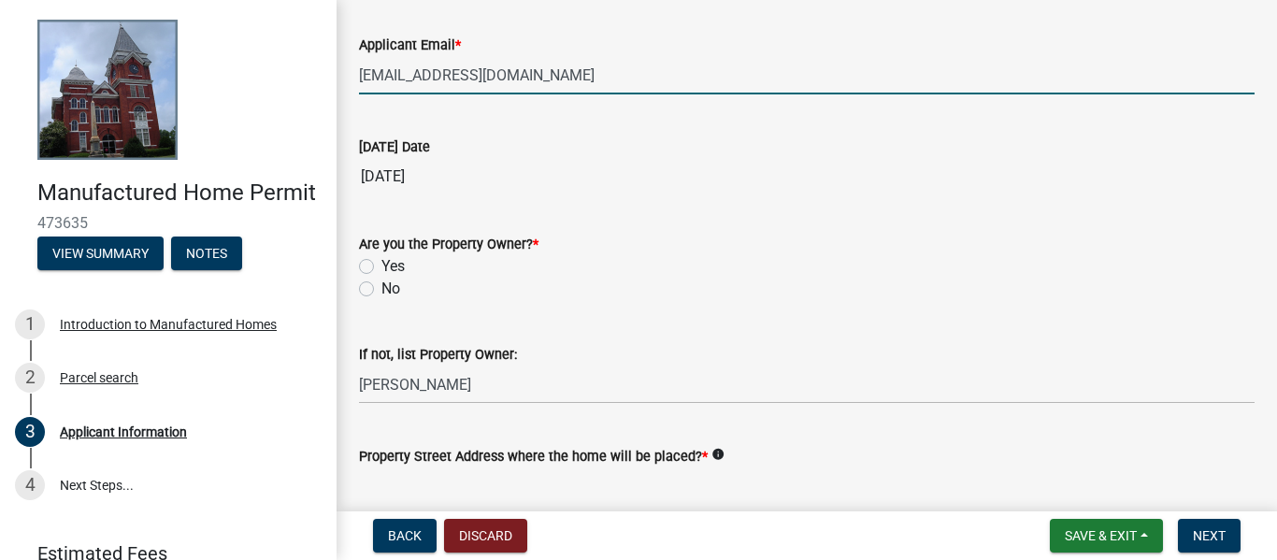
click at [381, 263] on label "Yes" at bounding box center [392, 266] width 23 height 22
click at [381, 263] on input "Yes" at bounding box center [387, 261] width 12 height 12
radio input "true"
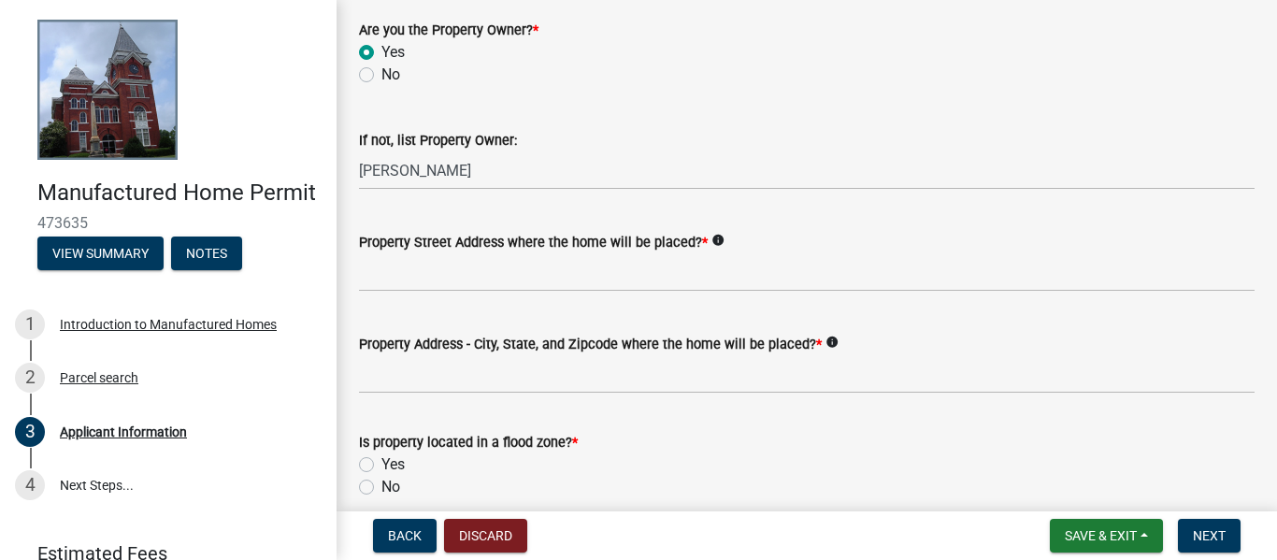
scroll to position [881, 0]
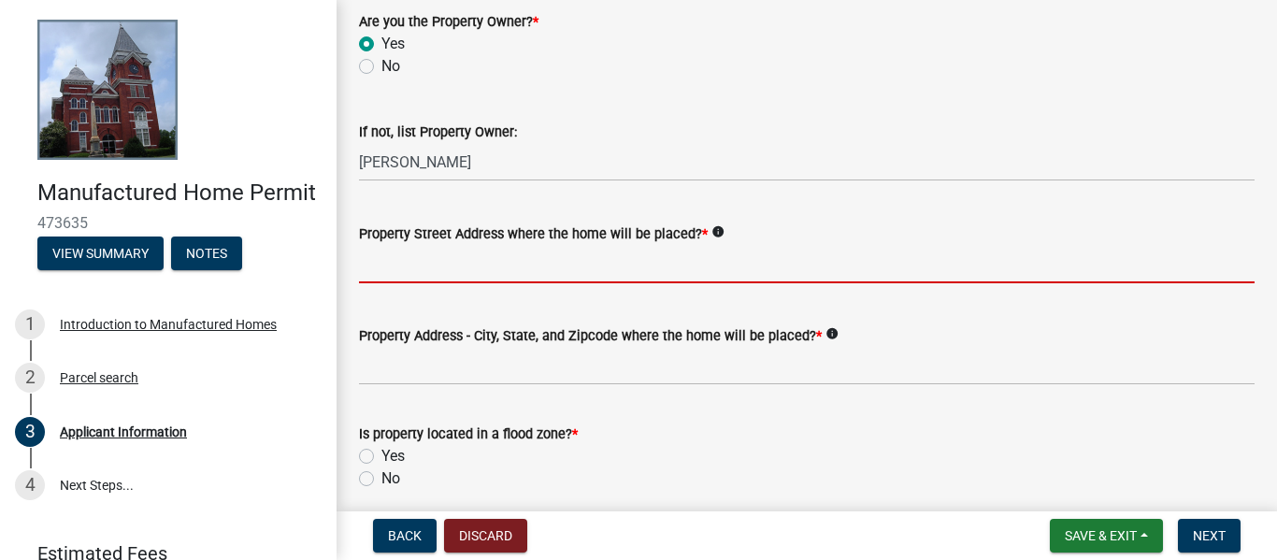
click at [673, 280] on input "Property Street Address where the home will be placed? *" at bounding box center [806, 264] width 895 height 38
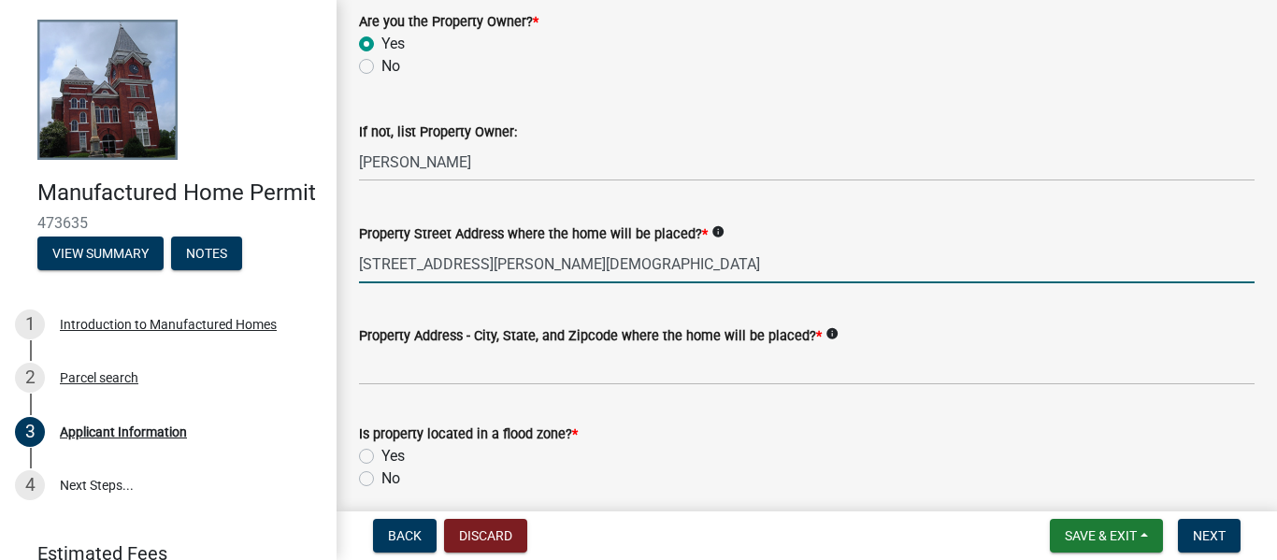
type input "999 Powell Church Rd"
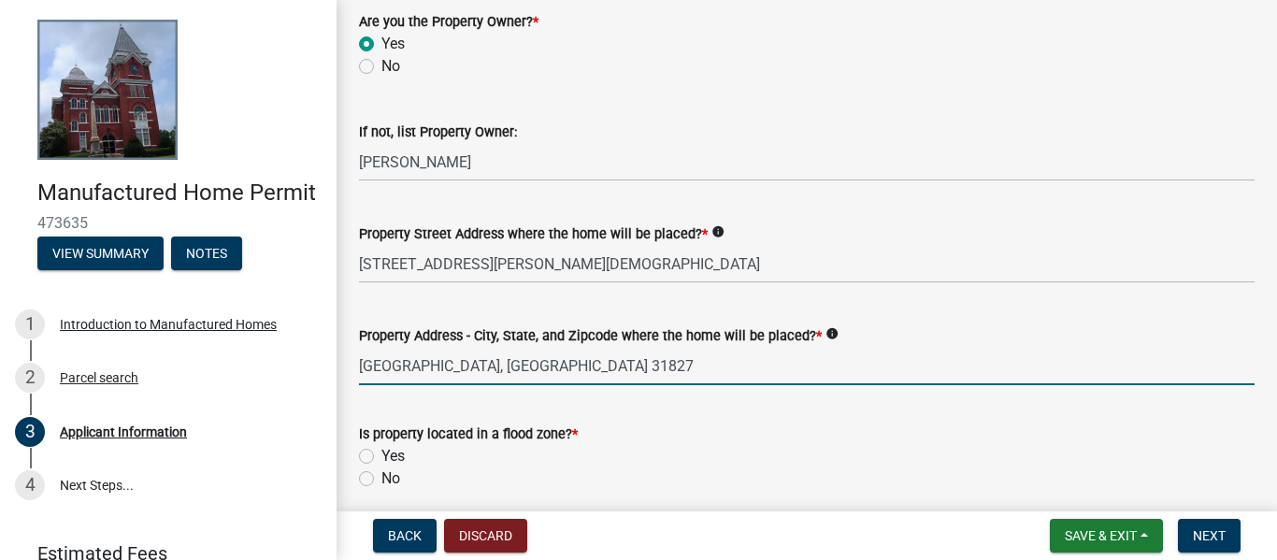
type input "Talbotton, GA 31827"
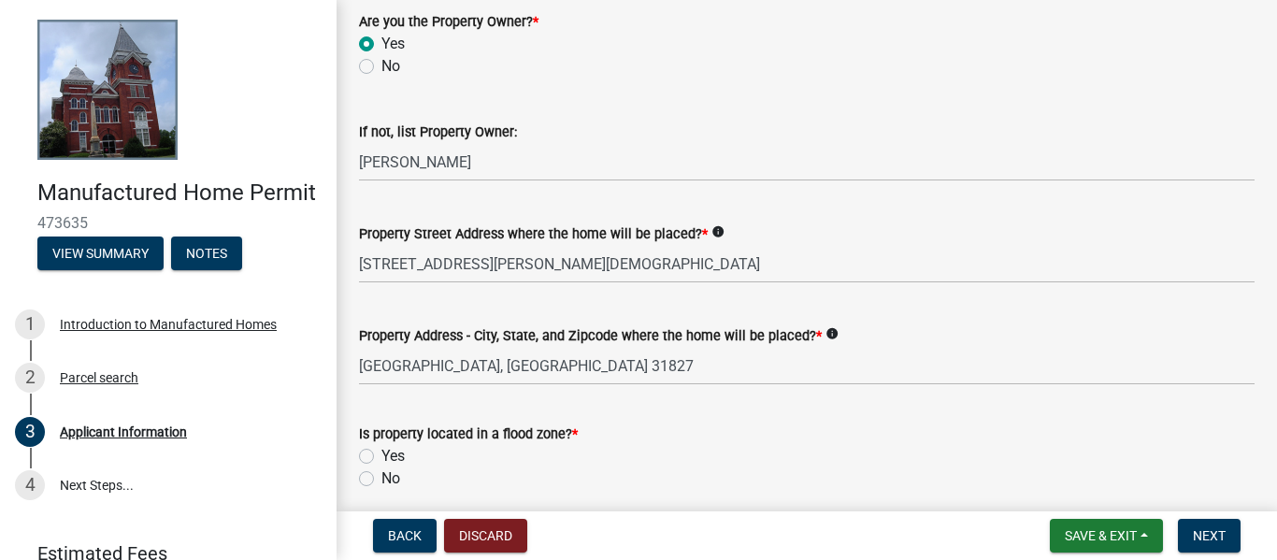
scroll to position [1236, 0]
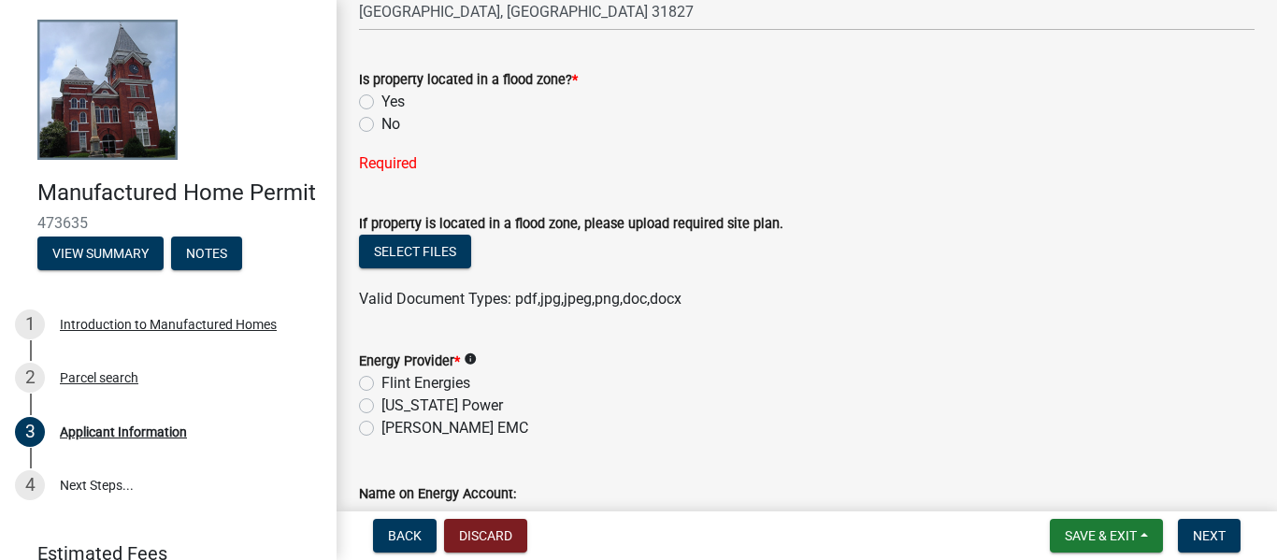
click at [388, 134] on label "No" at bounding box center [390, 124] width 19 height 22
click at [388, 125] on input "No" at bounding box center [387, 119] width 12 height 12
radio input "true"
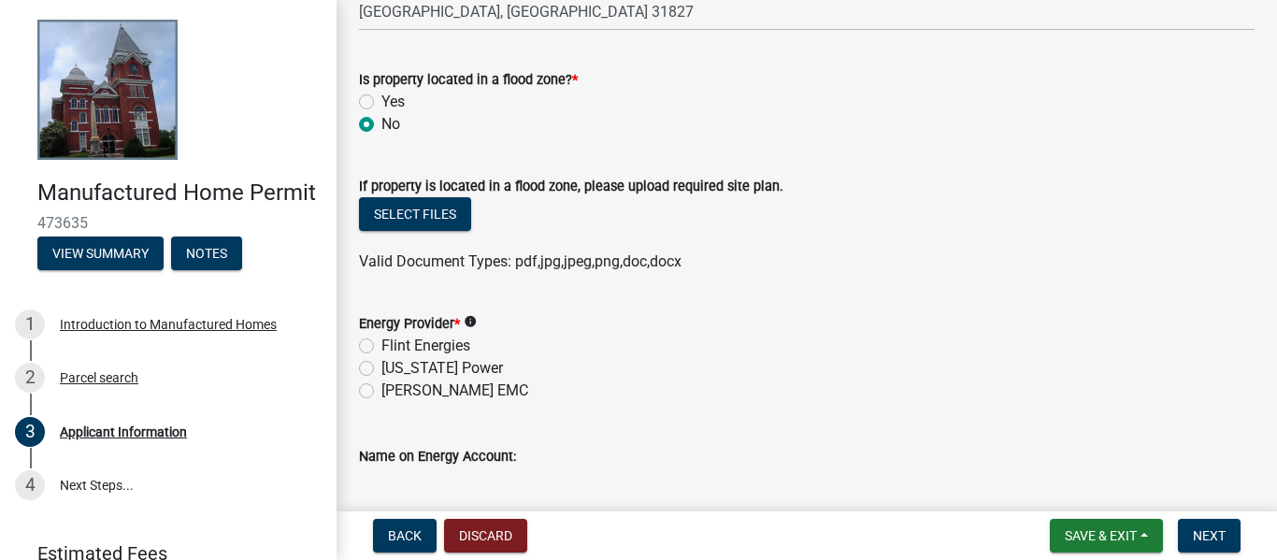
click at [436, 337] on label "Flint Energies" at bounding box center [425, 346] width 89 height 22
click at [393, 337] on input "Flint Energies" at bounding box center [387, 341] width 12 height 12
radio input "true"
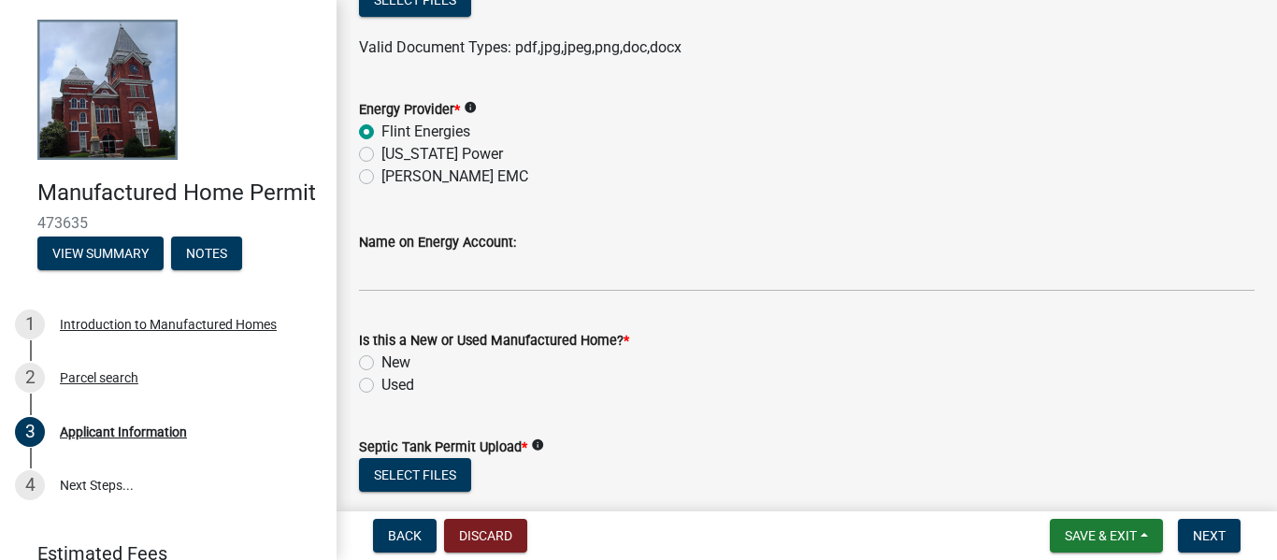
scroll to position [1466, 0]
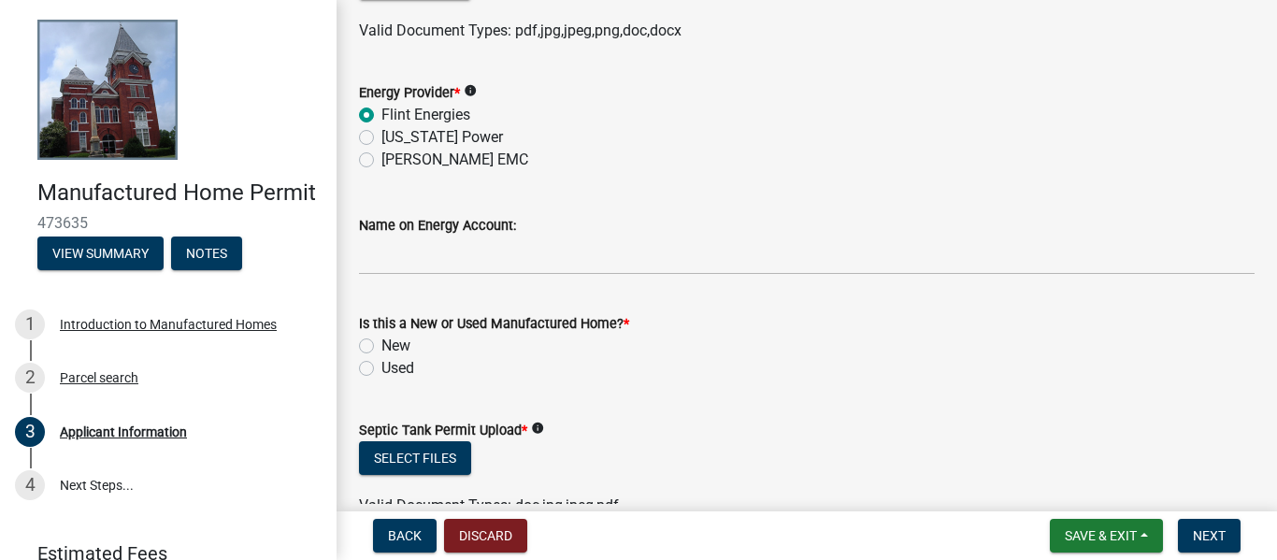
click at [376, 349] on div "New" at bounding box center [806, 346] width 895 height 22
click at [381, 342] on label "New" at bounding box center [395, 346] width 29 height 22
click at [381, 342] on input "New" at bounding box center [387, 341] width 12 height 12
radio input "true"
click at [467, 451] on button "Select files" at bounding box center [415, 458] width 112 height 34
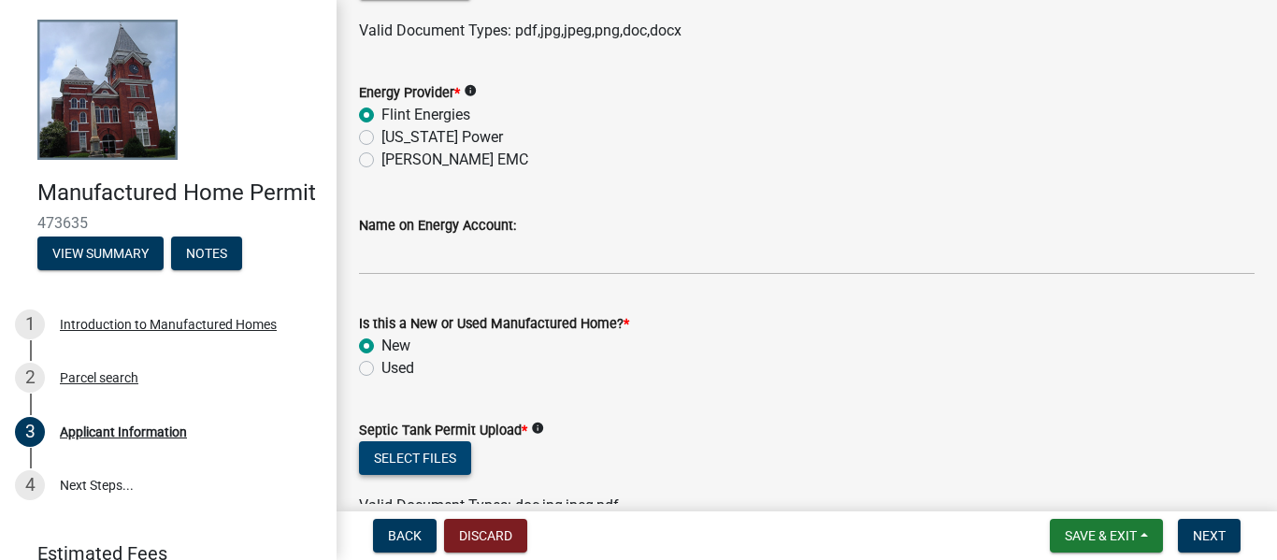
click at [437, 459] on button "Select files" at bounding box center [415, 458] width 112 height 34
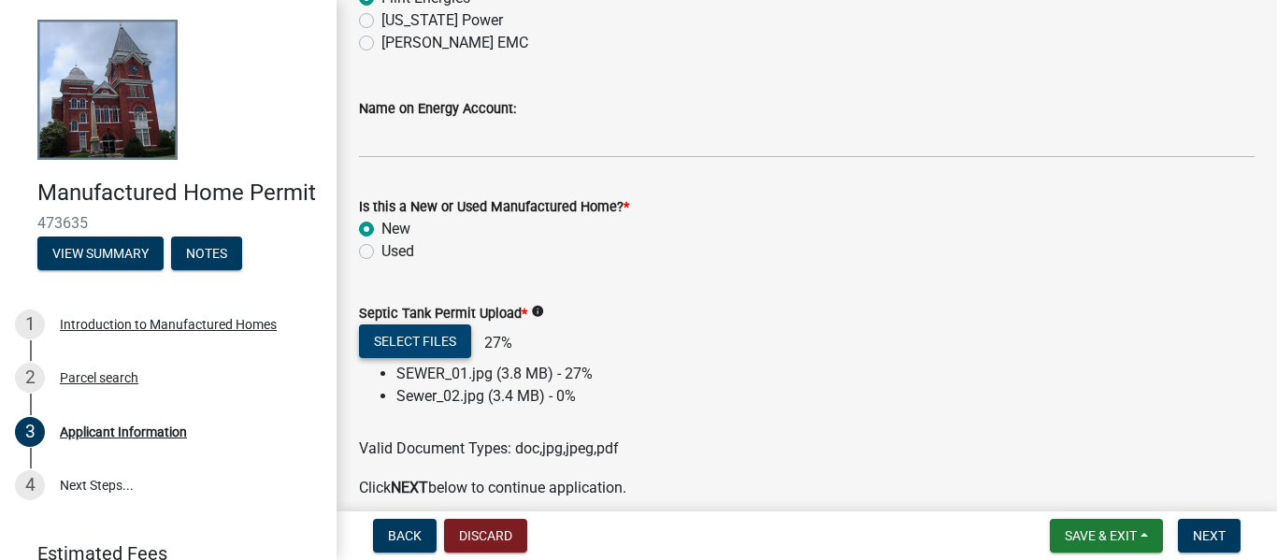
scroll to position [1666, 0]
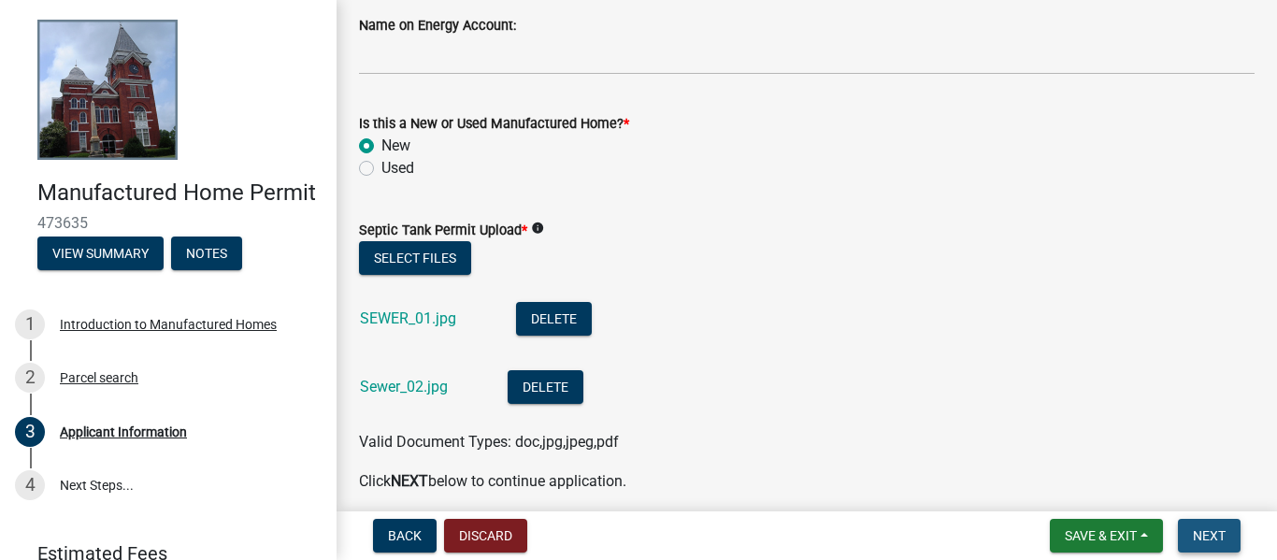
click at [1184, 530] on button "Next" at bounding box center [1209, 536] width 63 height 34
click at [1204, 532] on span "Next" at bounding box center [1209, 535] width 33 height 15
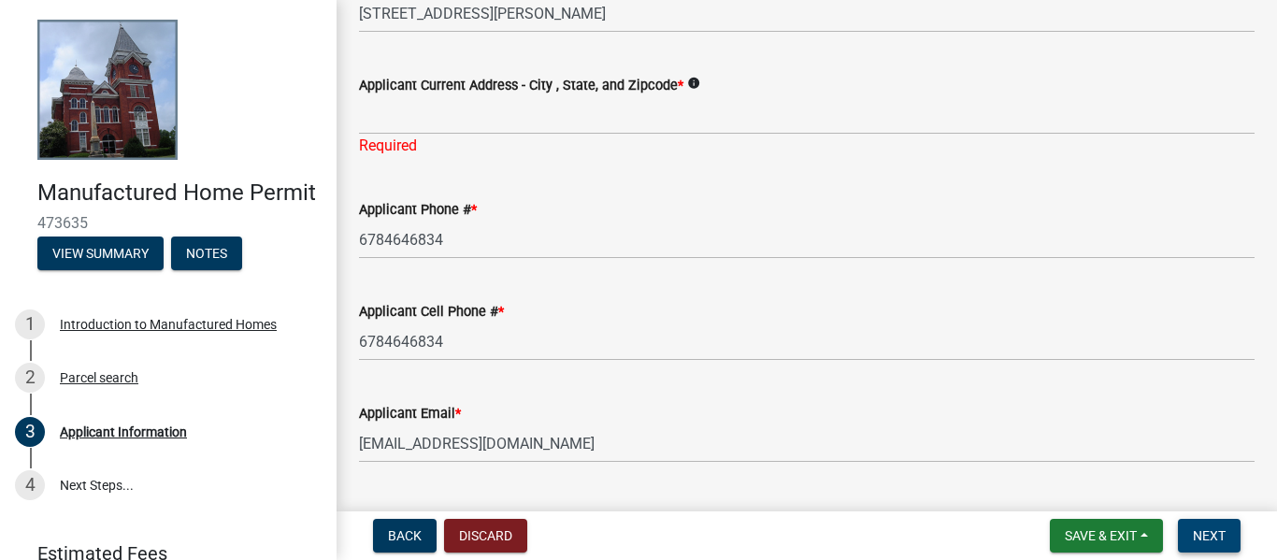
scroll to position [286, 0]
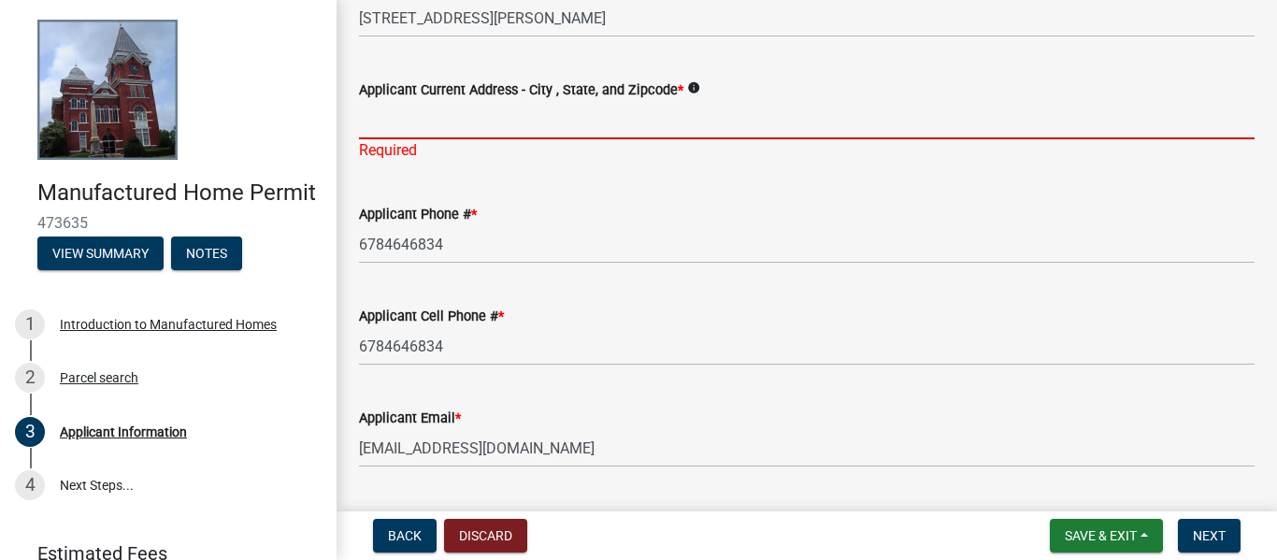
click at [816, 138] on input "Applicant Current Address - City , State, and Zipcode *" at bounding box center [806, 120] width 895 height 38
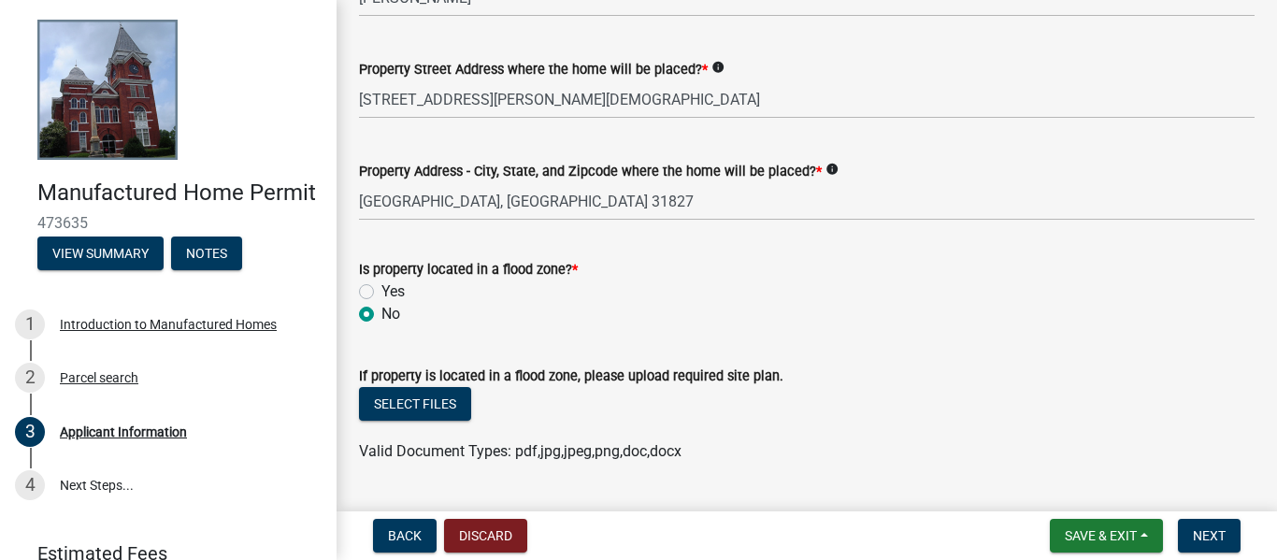
scroll to position [1122, 0]
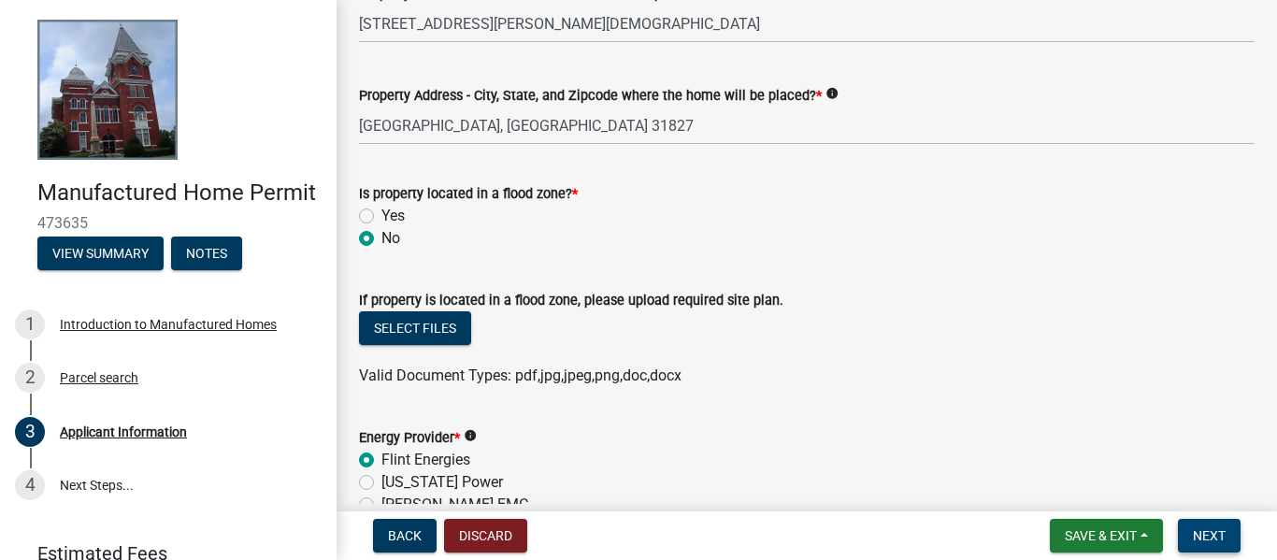
type input "5077 Powell Church Rd Talbotton, GA 31827"
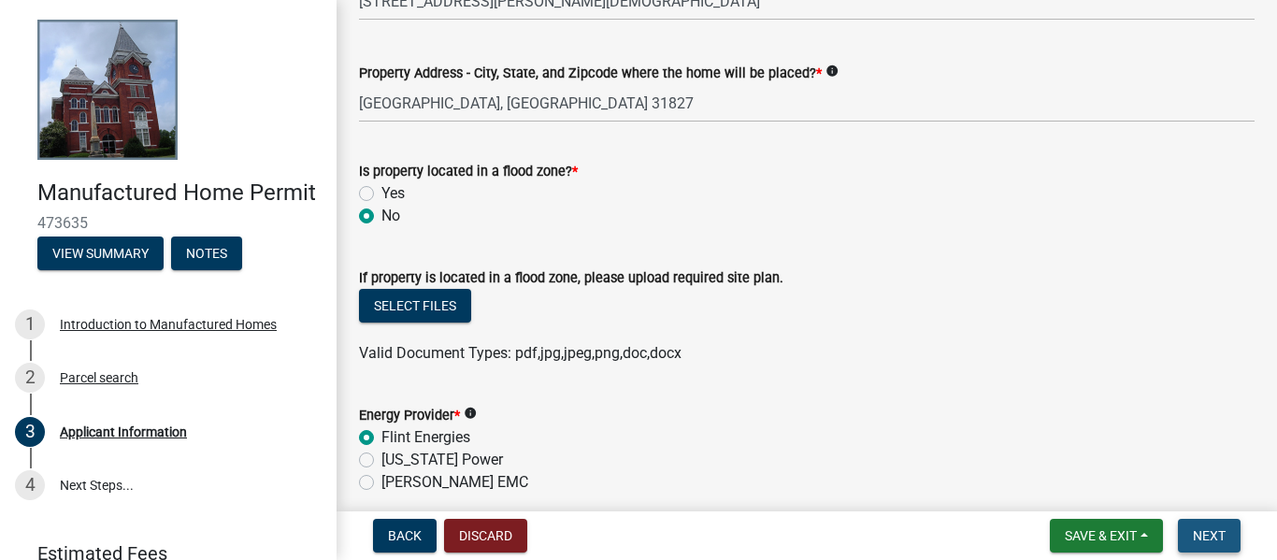
scroll to position [1099, 0]
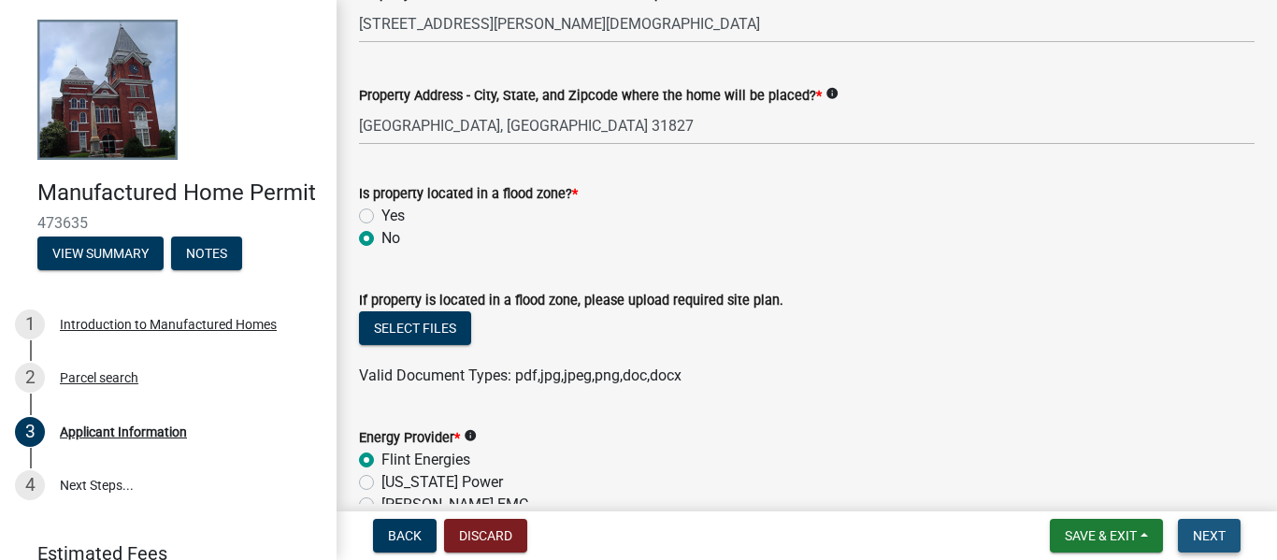
click at [1195, 528] on span "Next" at bounding box center [1209, 535] width 33 height 15
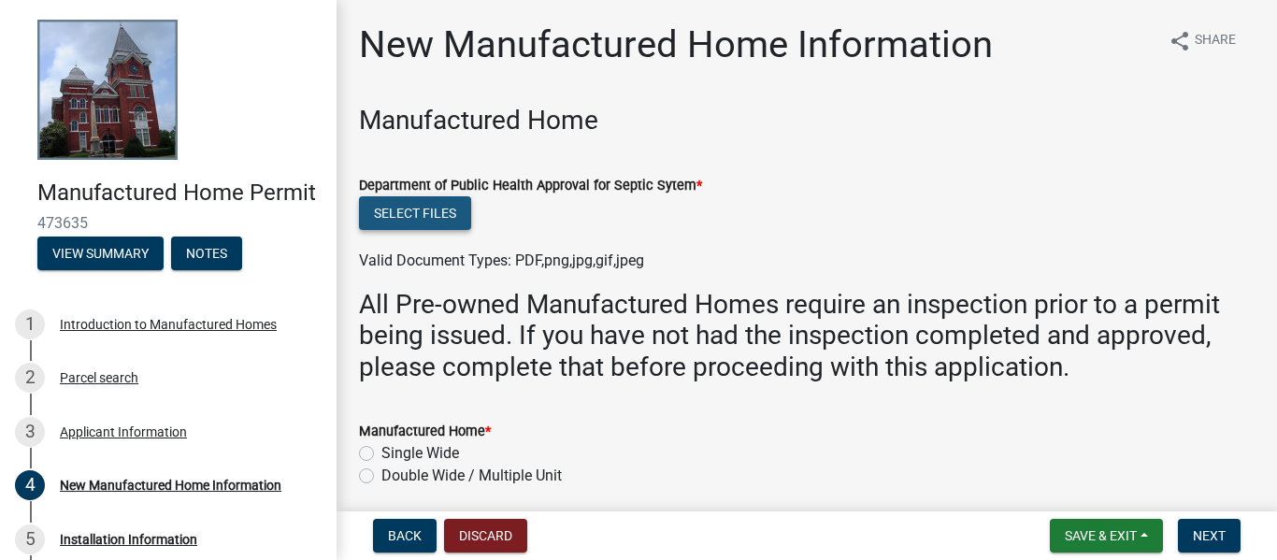
click at [432, 213] on button "Select files" at bounding box center [415, 213] width 112 height 34
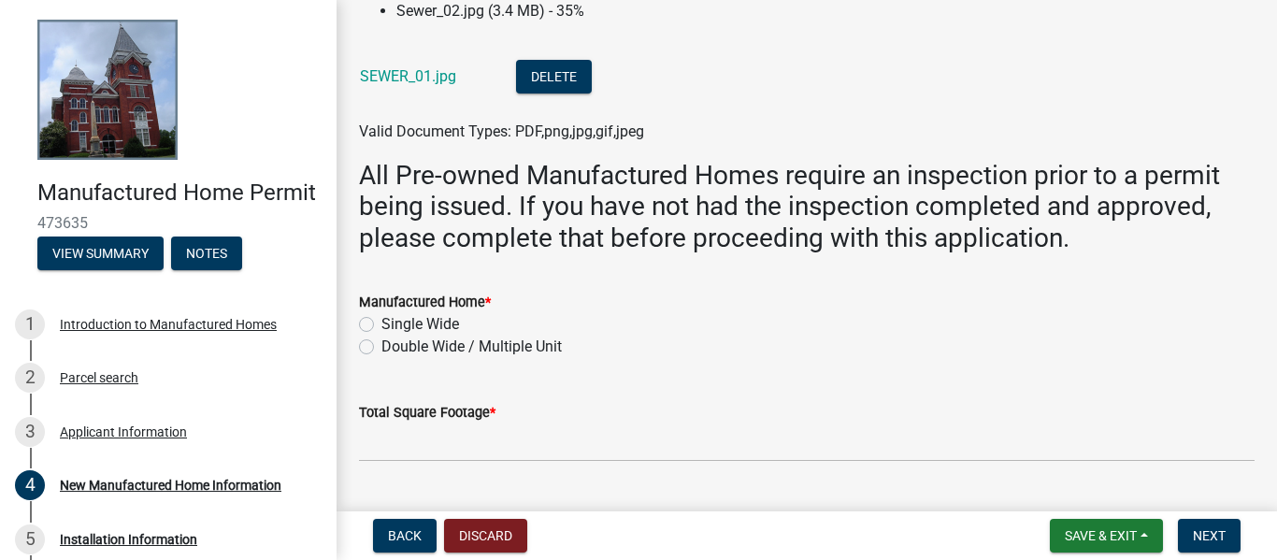
scroll to position [268, 0]
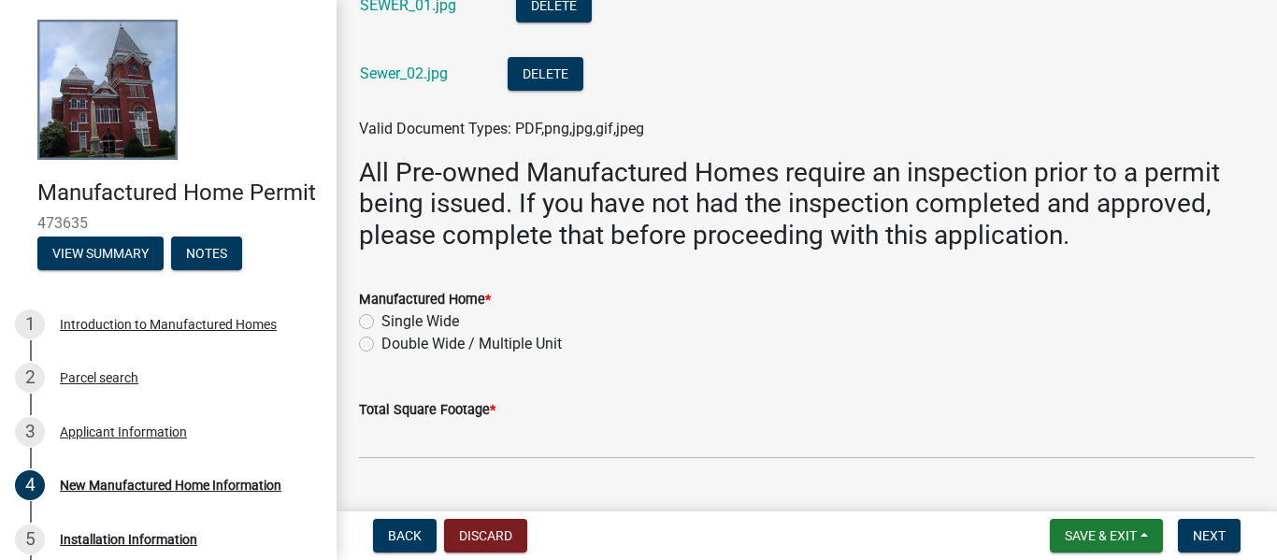
click at [522, 347] on label "Double Wide / Multiple Unit" at bounding box center [471, 344] width 180 height 22
click at [393, 345] on input "Double Wide / Multiple Unit" at bounding box center [387, 339] width 12 height 12
radio input "true"
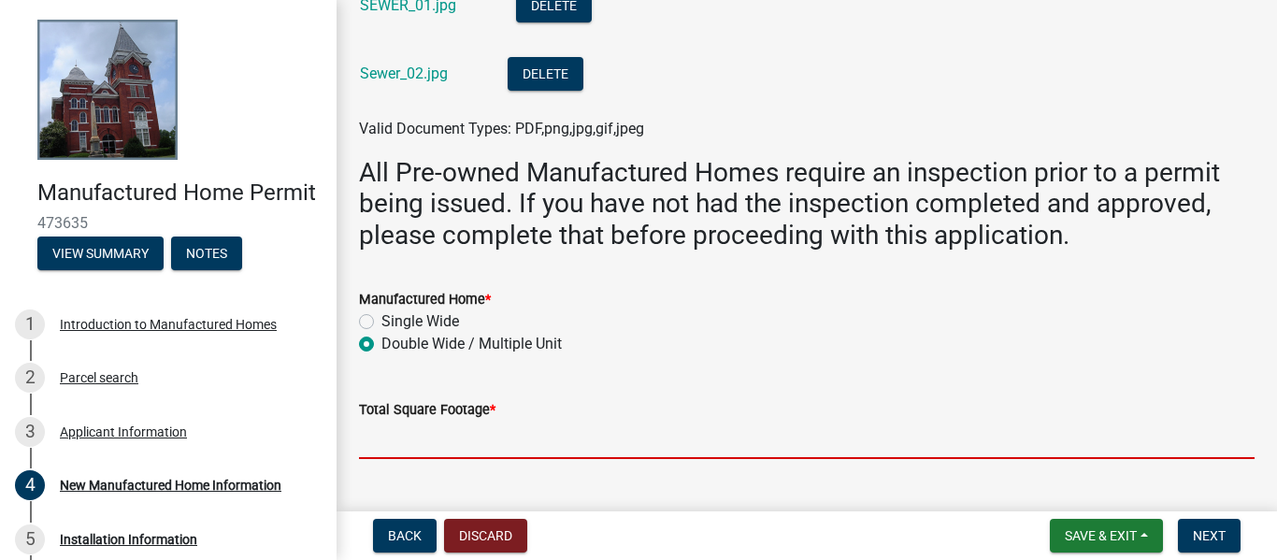
click at [432, 443] on input "text" at bounding box center [806, 440] width 895 height 38
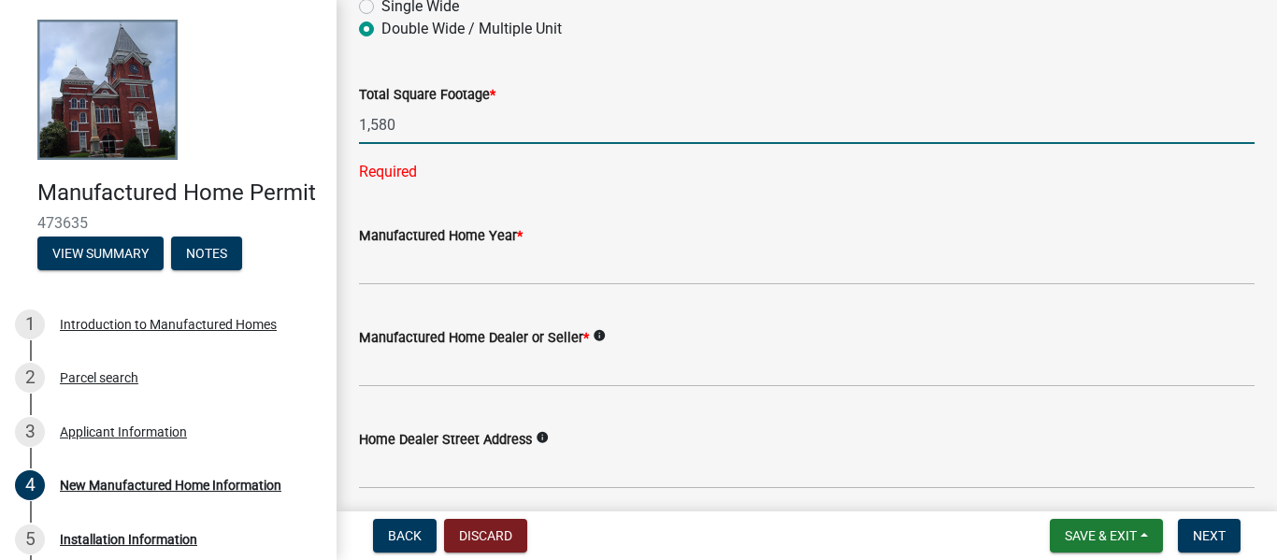
scroll to position [595, 0]
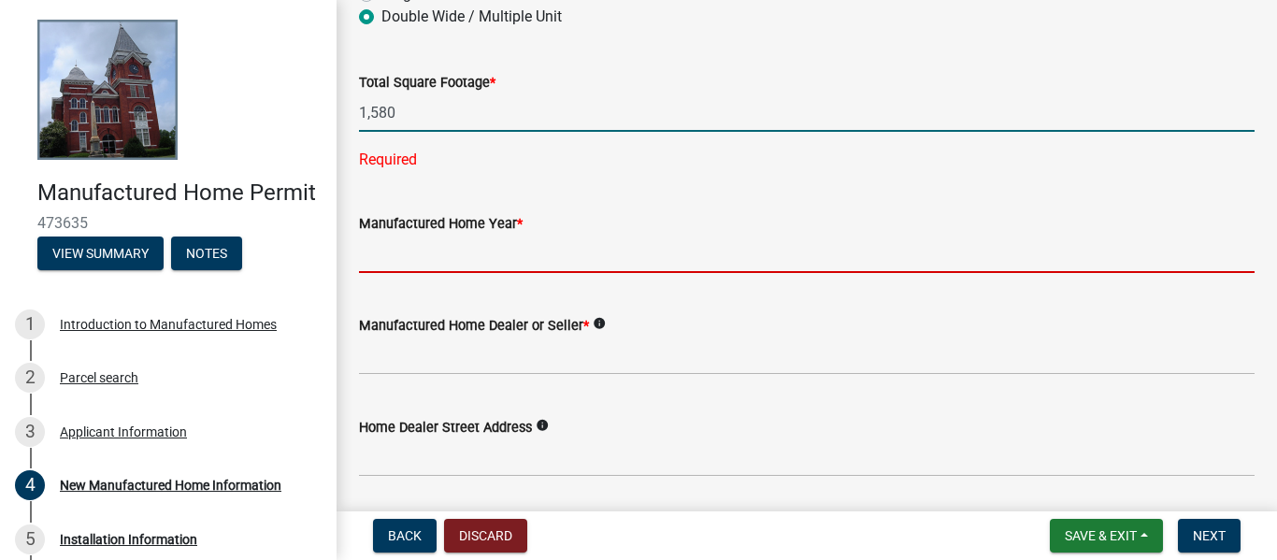
type input "1580"
click at [650, 257] on wm-data-entity-input-list "Manufactured Home Department of Public Health Approval for Septic Sytem * Selec…" at bounding box center [806, 377] width 895 height 1736
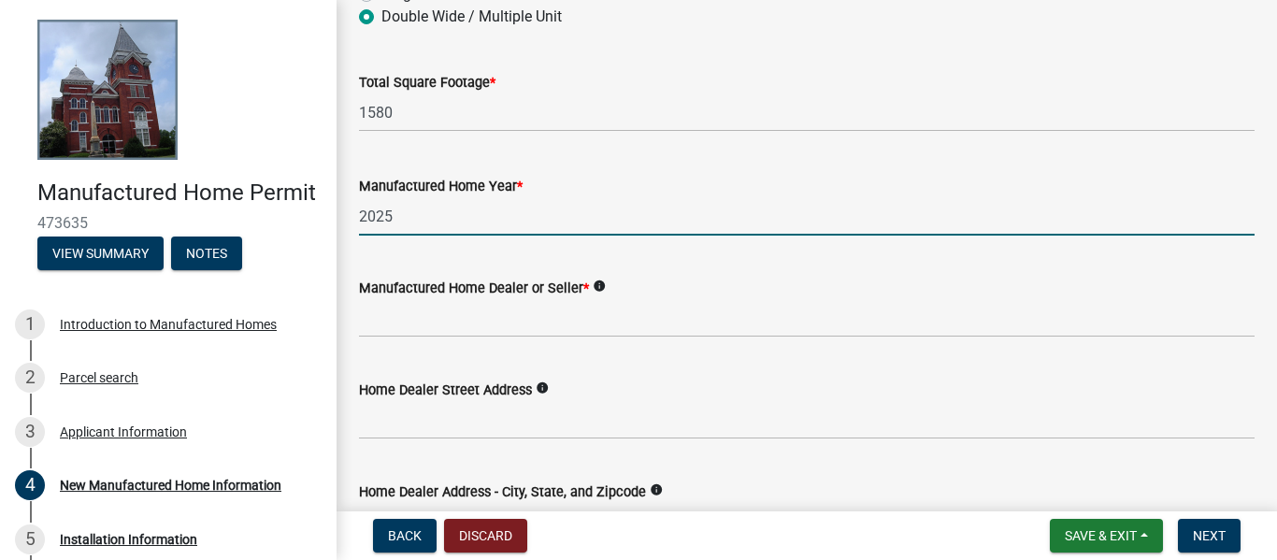
type input "2025"
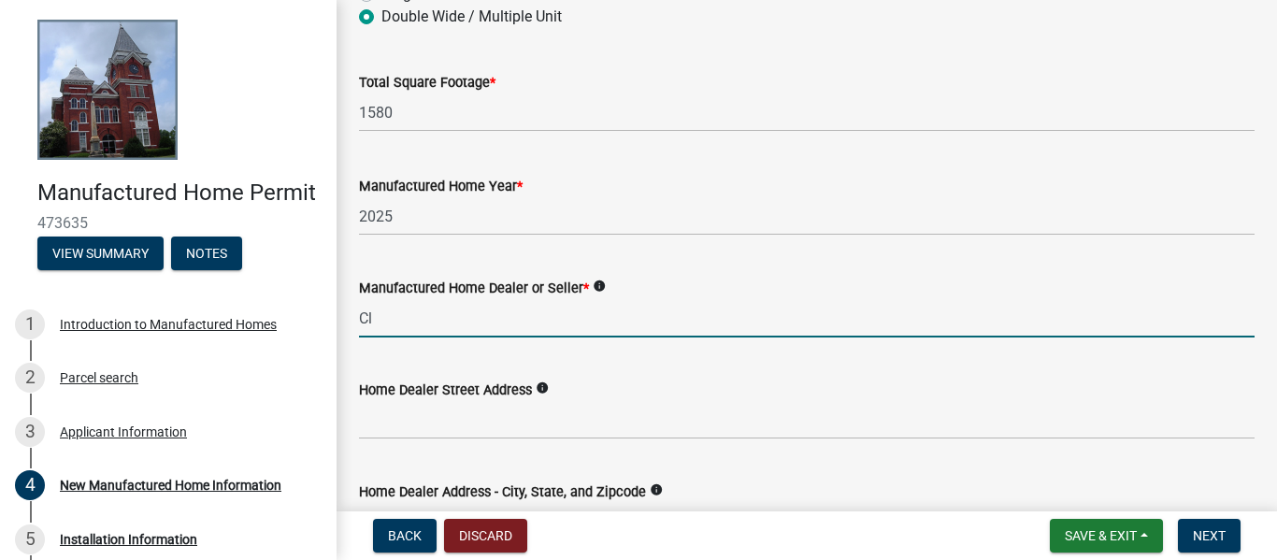
type input "C"
type input "Preferred Homes"
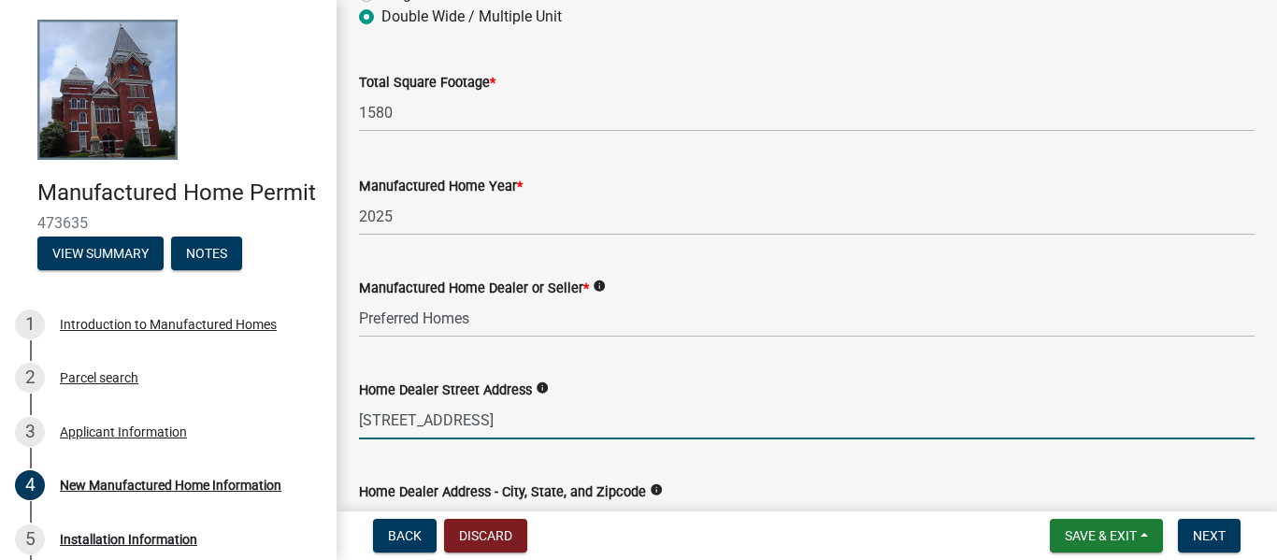
scroll to position [633, 0]
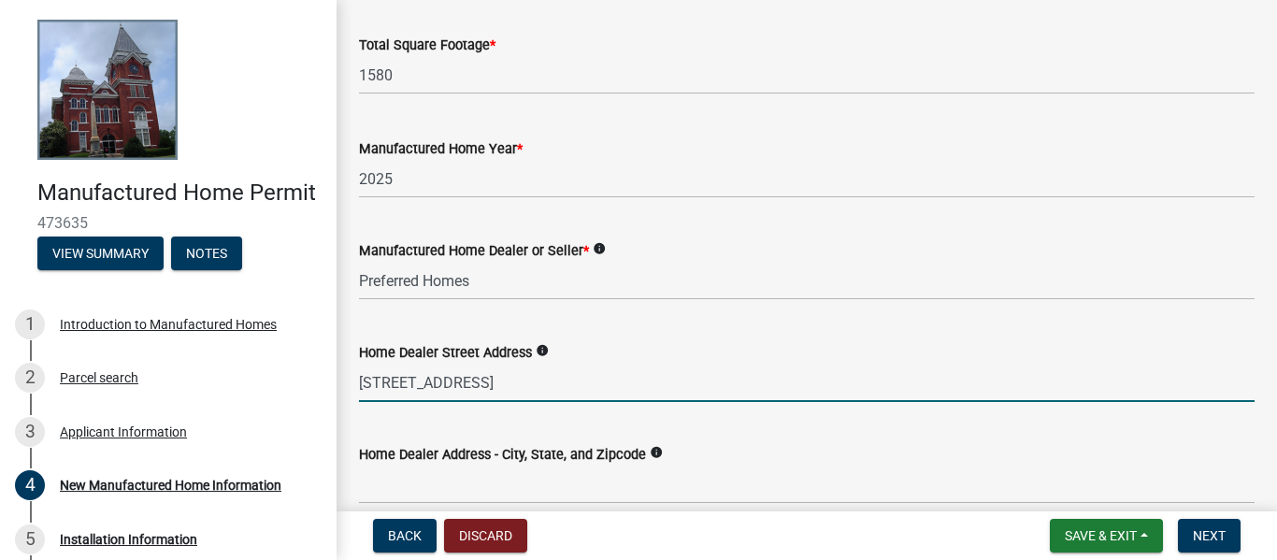
click at [636, 379] on input "3139 Victory Drive Columbus, GA 31903" at bounding box center [806, 383] width 895 height 38
type input "3139 Victory Drive"
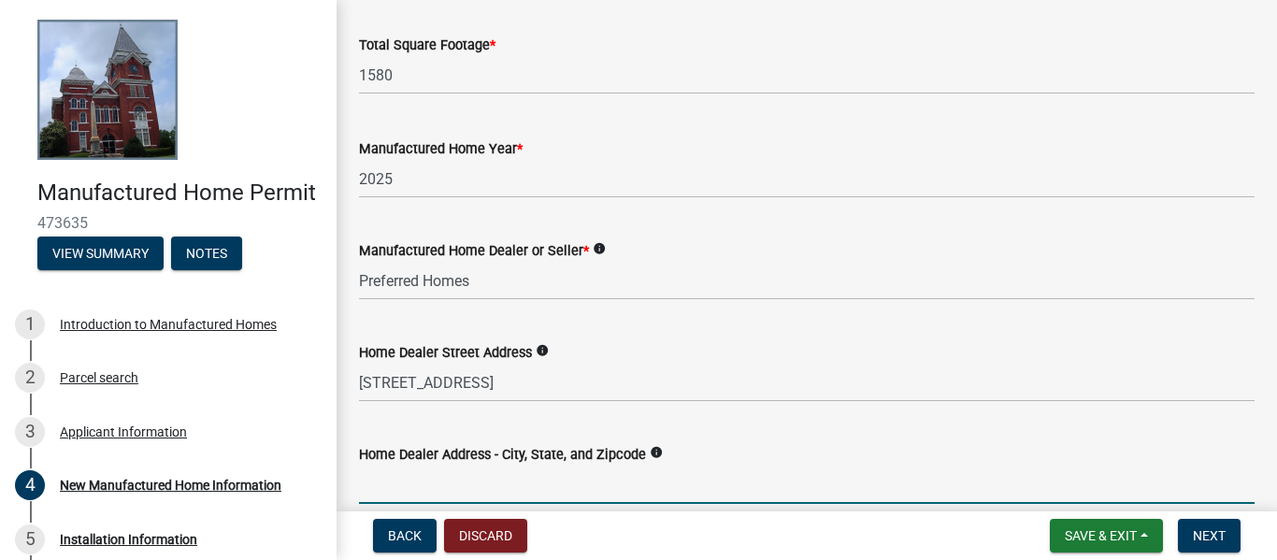
paste input "Columbus, GA 31903"
type input "Columbus, GA 31903"
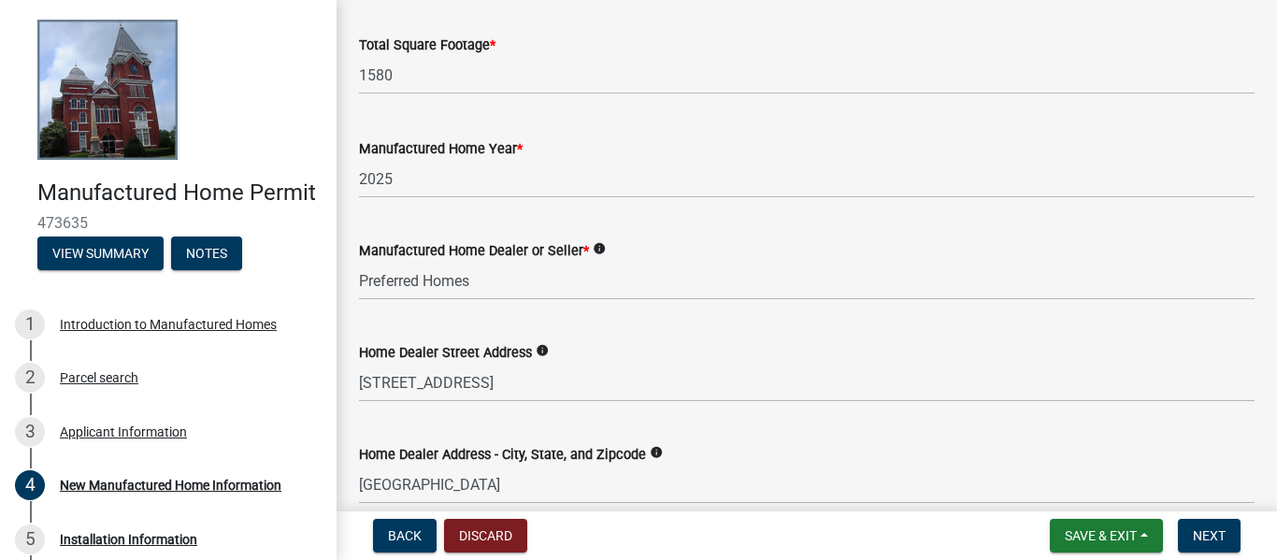
scroll to position [967, 0]
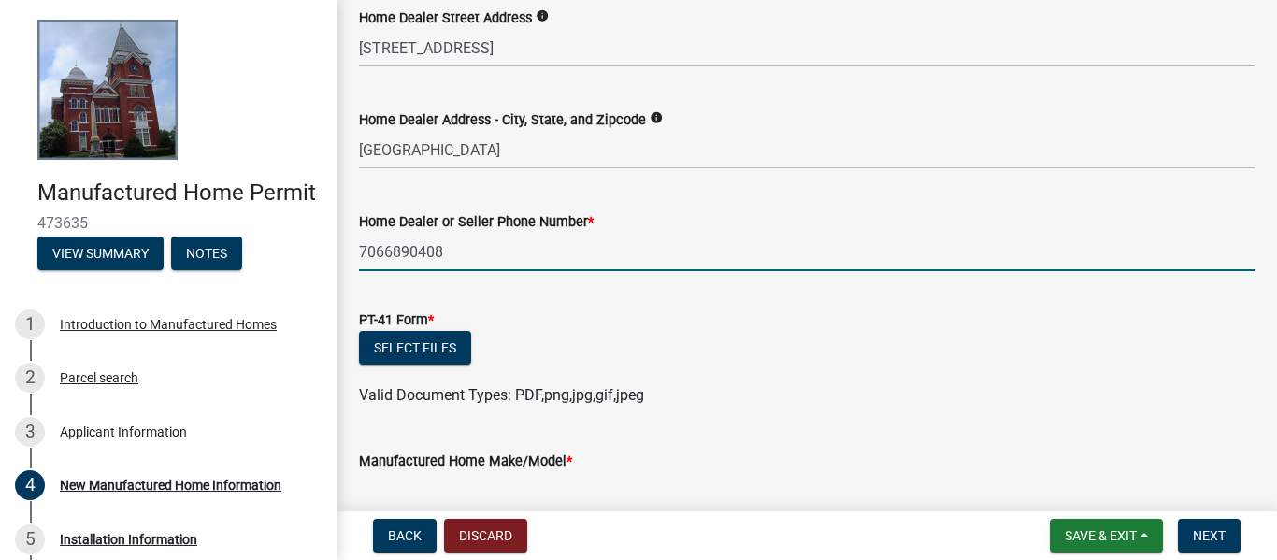
type input "7066890408"
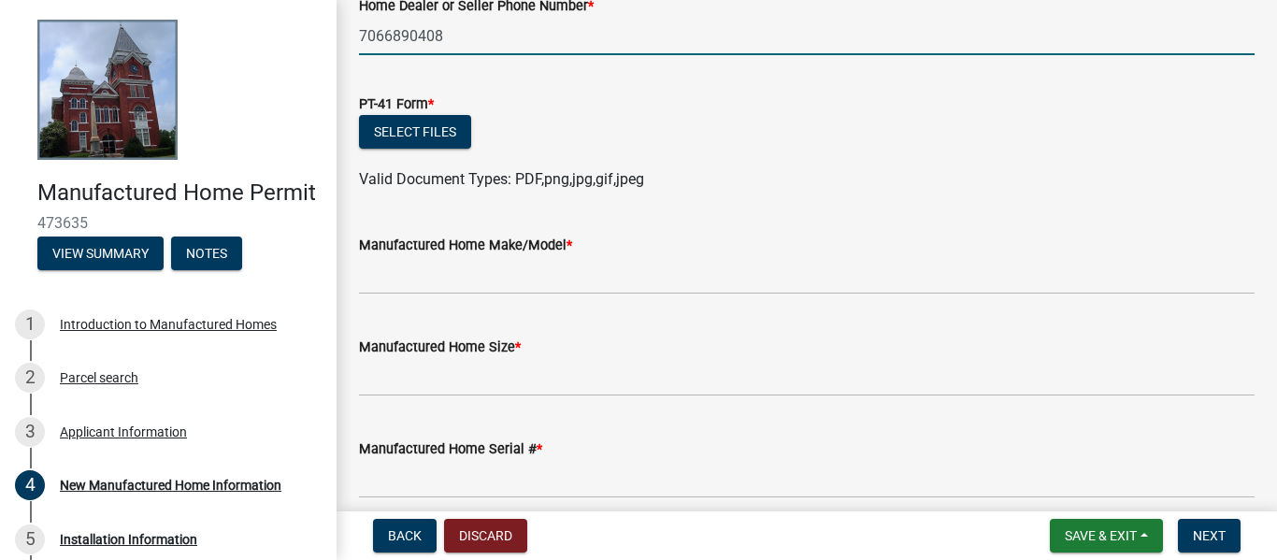
scroll to position [1217, 0]
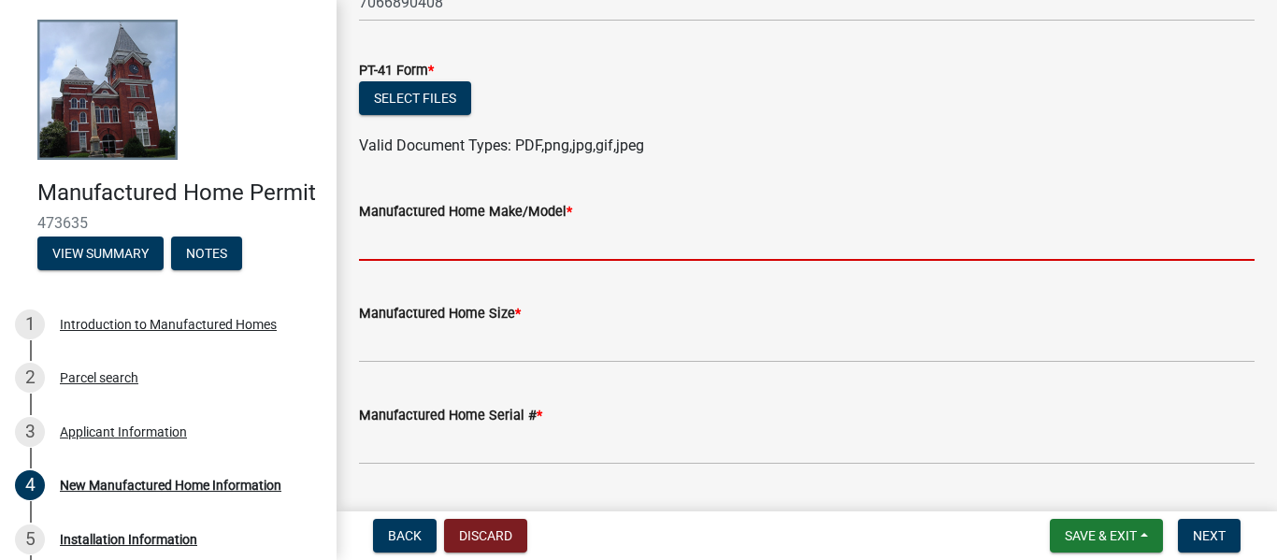
click at [573, 245] on input "Manufactured Home Make/Model *" at bounding box center [806, 241] width 895 height 38
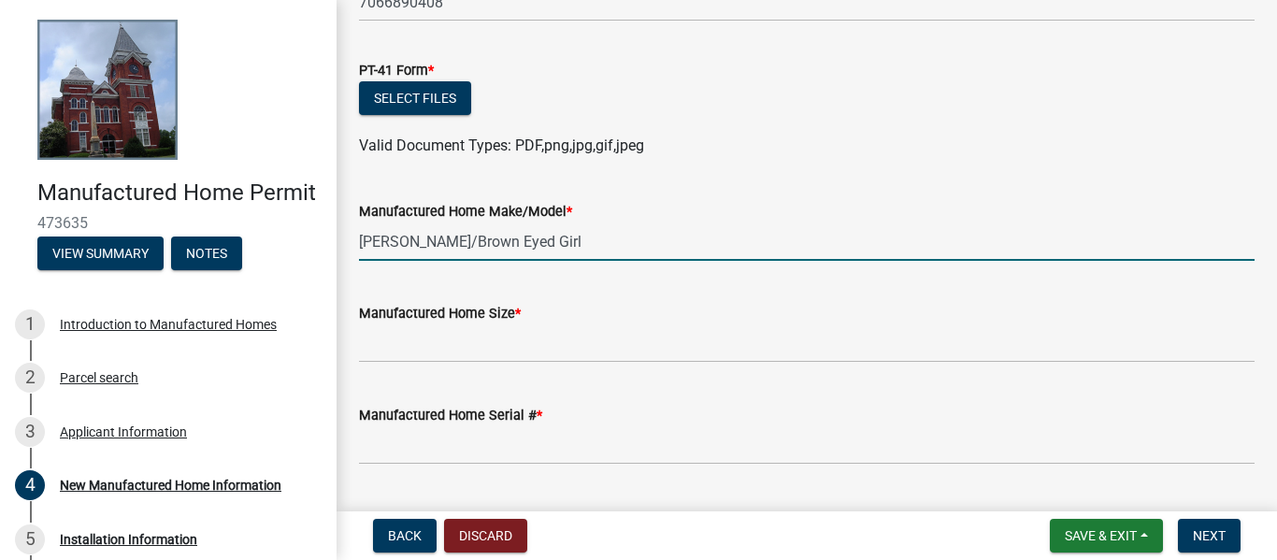
type input "Clayton Addison/Brown Eyed Girl"
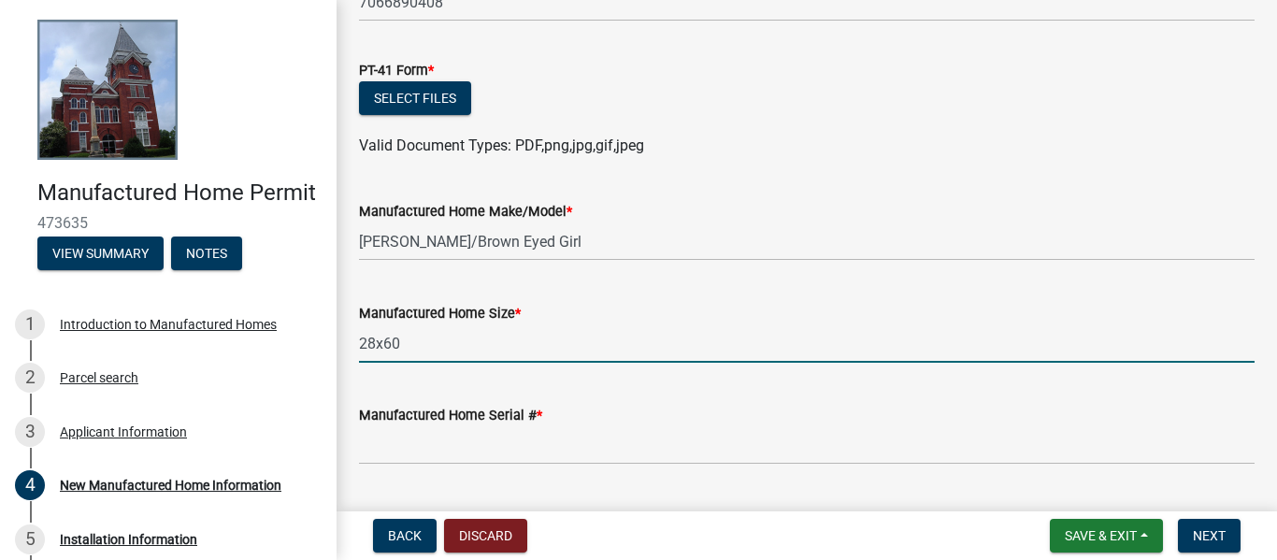
type input "28x60"
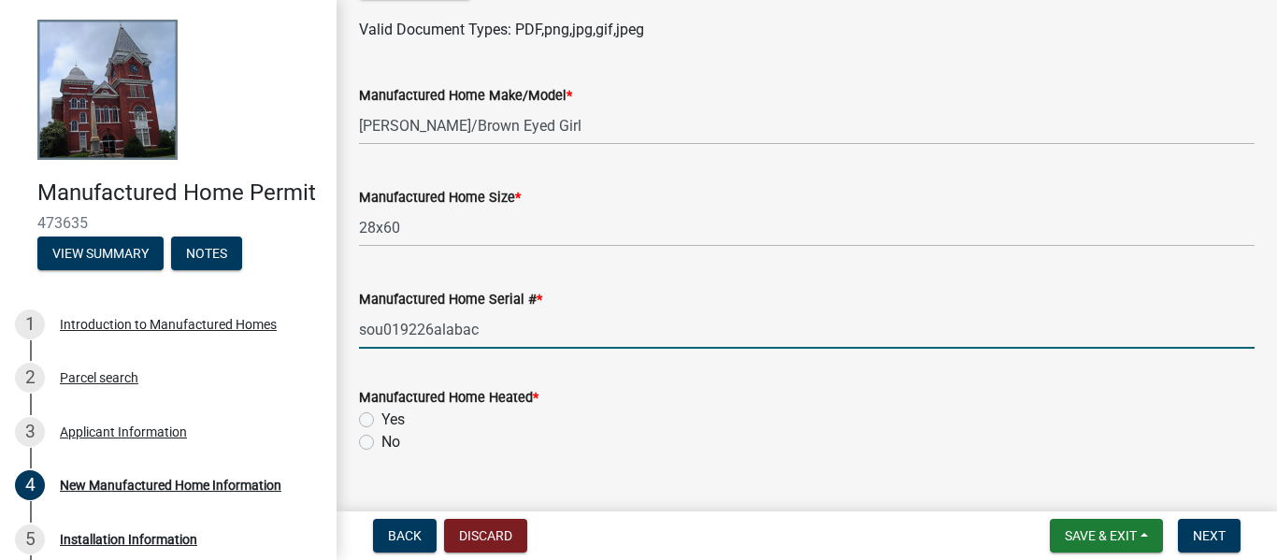
scroll to position [1372, 0]
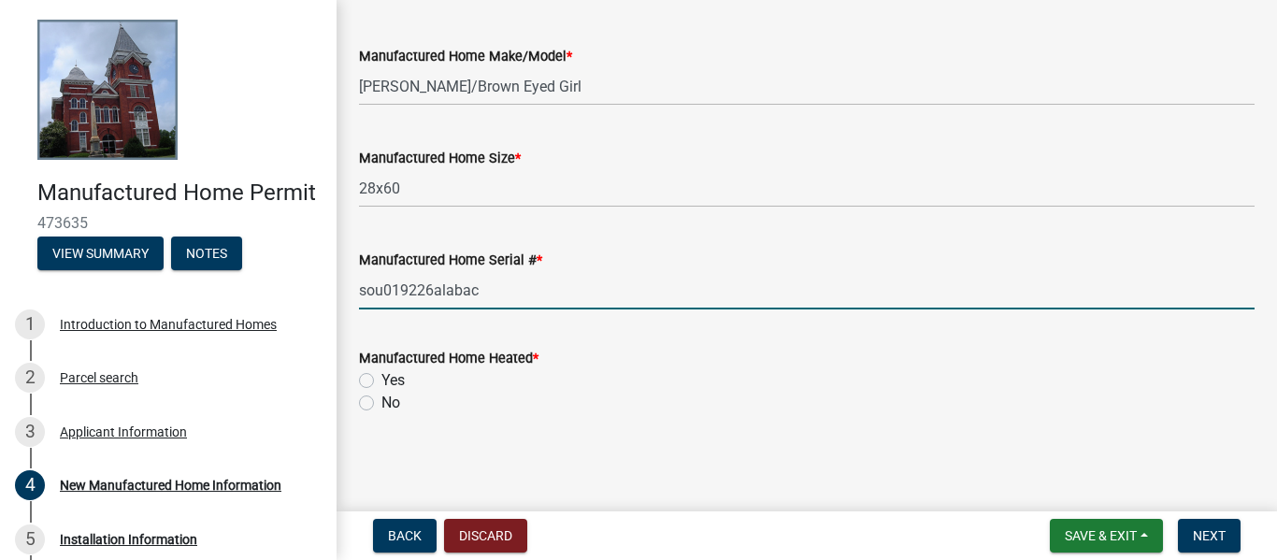
type input "sou019226alabac"
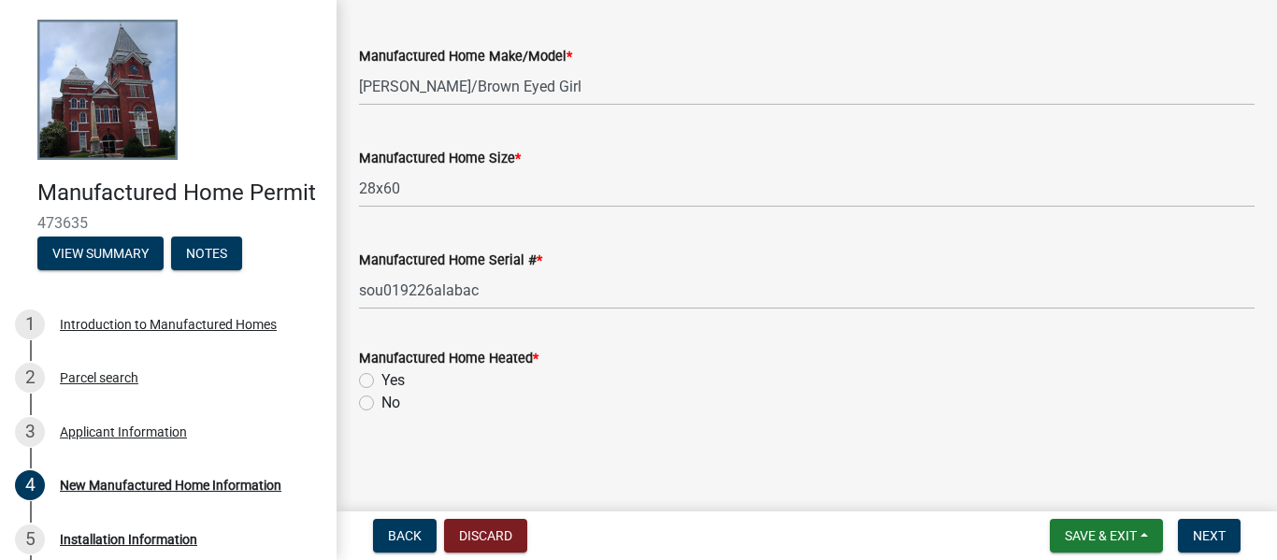
click at [394, 377] on label "Yes" at bounding box center [392, 380] width 23 height 22
click at [393, 377] on input "Yes" at bounding box center [387, 375] width 12 height 12
radio input "true"
click at [1198, 544] on button "Next" at bounding box center [1209, 536] width 63 height 34
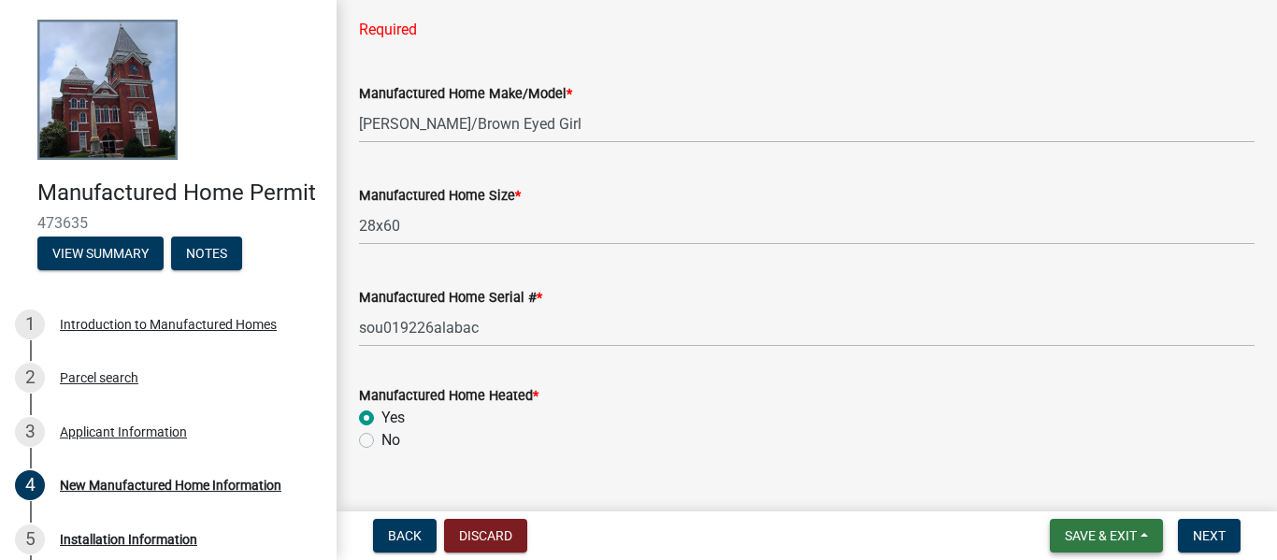
click at [1124, 532] on span "Save & Exit" at bounding box center [1101, 535] width 72 height 15
click at [1108, 485] on button "Save & Exit" at bounding box center [1088, 487] width 150 height 45
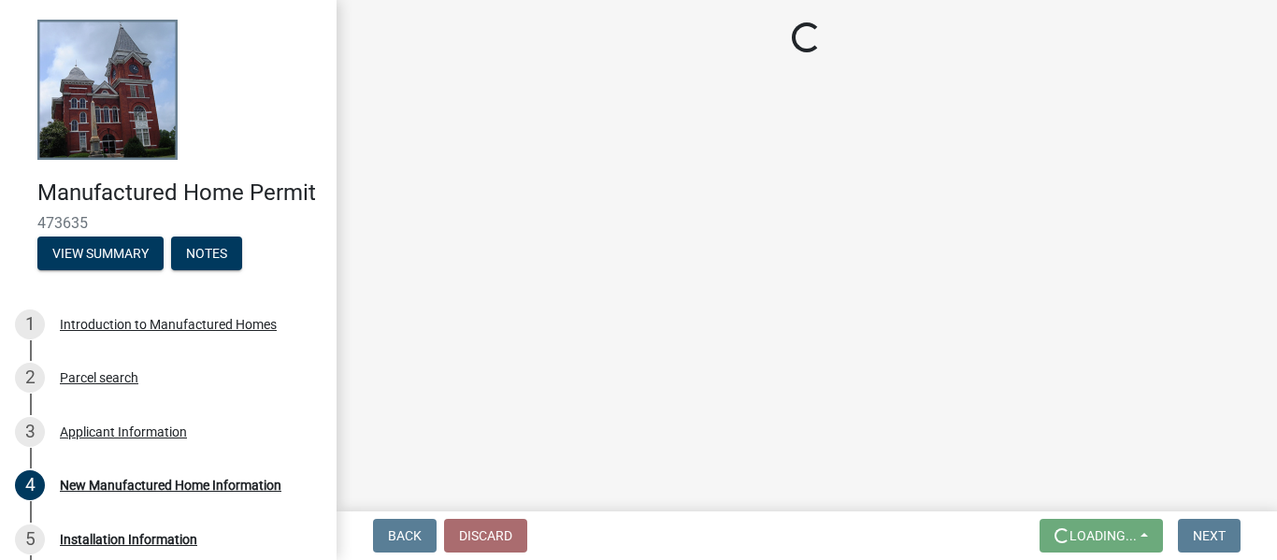
scroll to position [0, 0]
